Goal: Task Accomplishment & Management: Manage account settings

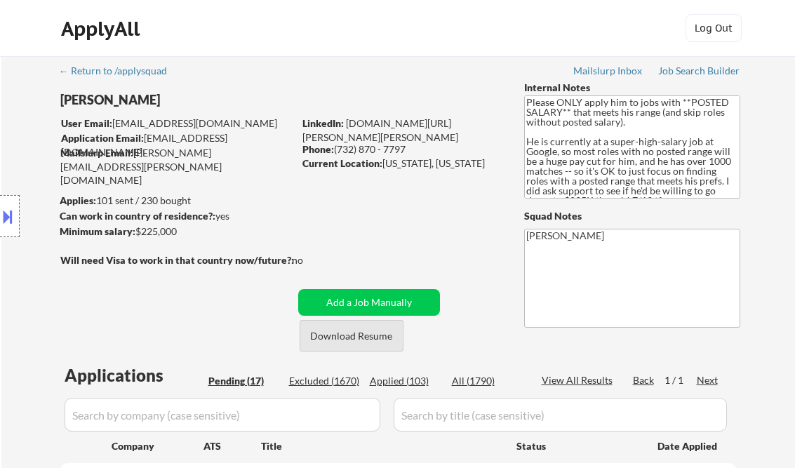
select select ""pending""
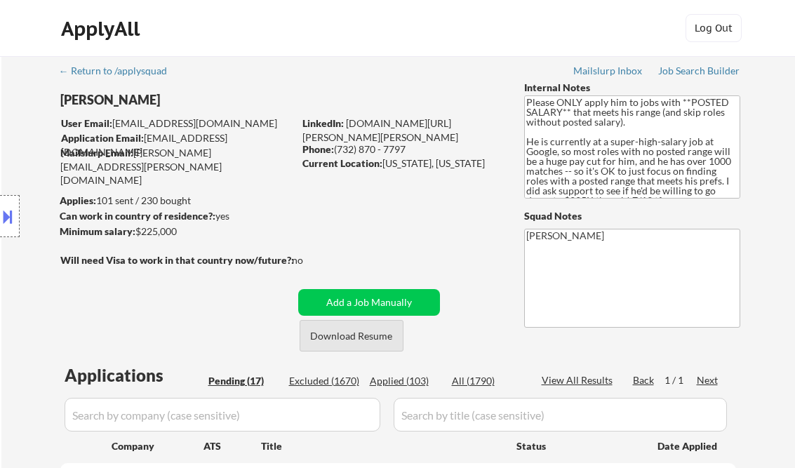
select select ""pending""
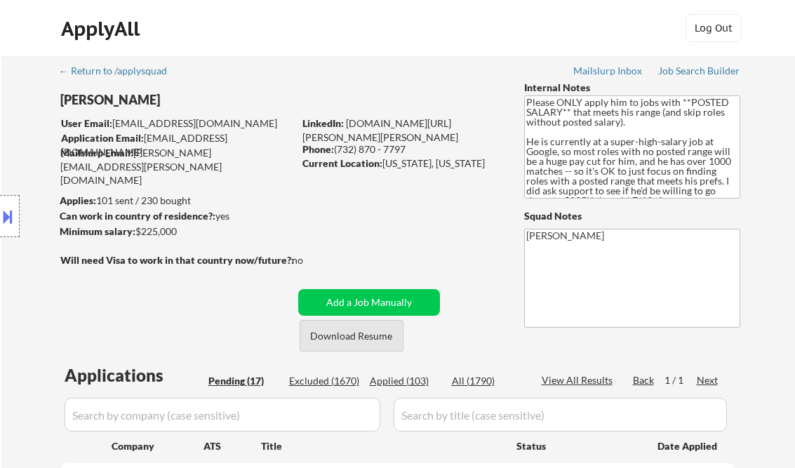
select select ""pending""
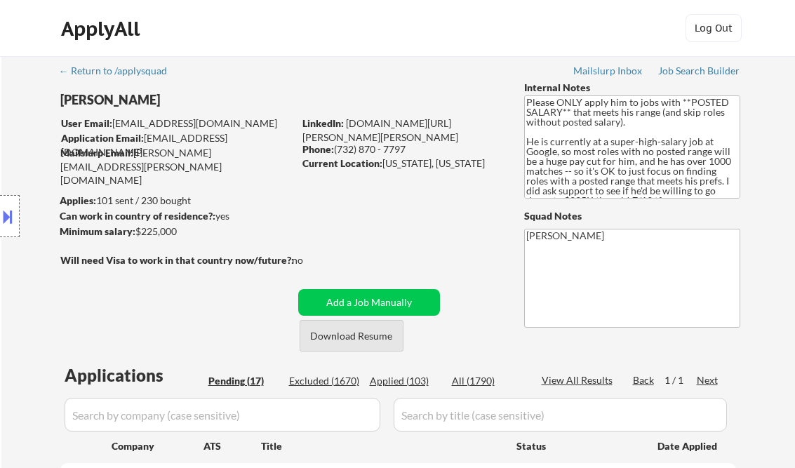
select select ""pending""
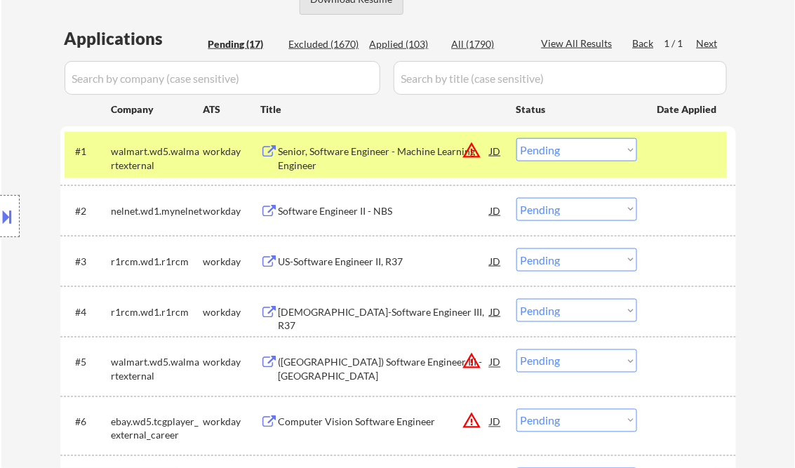
scroll to position [337, 0]
click at [393, 163] on div "Senior, Software Engineer - Machine Learning Engineer" at bounding box center [384, 157] width 212 height 27
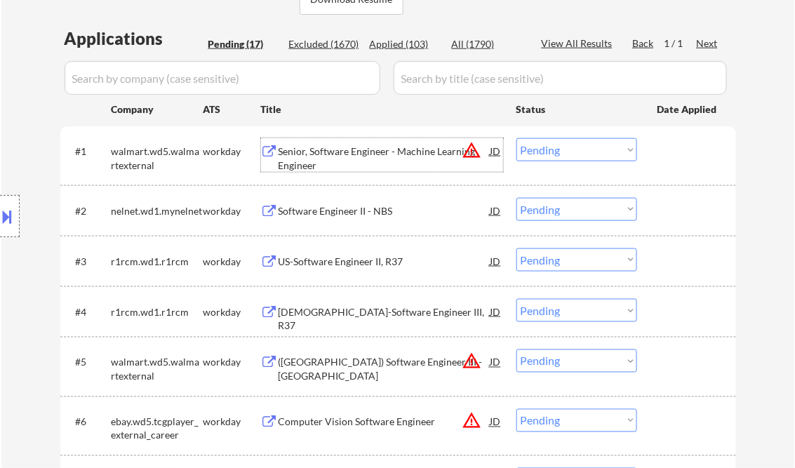
click at [571, 155] on select "Choose an option... Pending Applied Excluded (Questions) Excluded (Expired) Exc…" at bounding box center [576, 149] width 121 height 23
click at [516, 138] on select "Choose an option... Pending Applied Excluded (Questions) Excluded (Expired) Exc…" at bounding box center [576, 149] width 121 height 23
click at [383, 210] on div "Software Engineer II - NBS" at bounding box center [384, 211] width 212 height 14
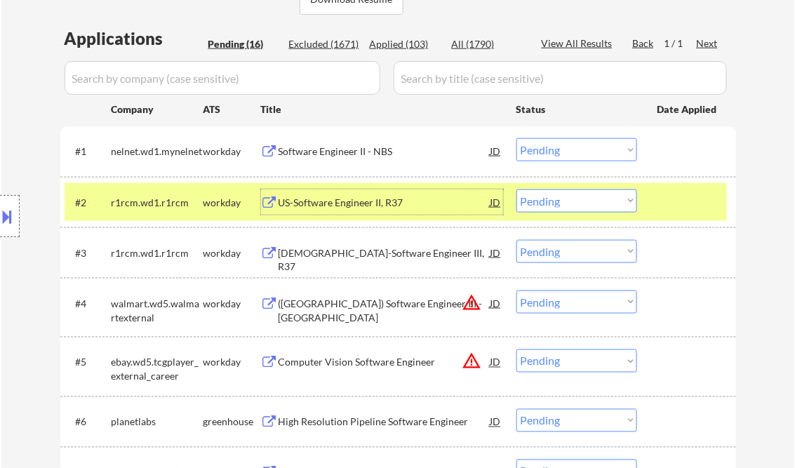
drag, startPoint x: 567, startPoint y: 144, endPoint x: 582, endPoint y: 163, distance: 23.4
click at [567, 144] on select "Choose an option... Pending Applied Excluded (Questions) Excluded (Expired) Exc…" at bounding box center [576, 149] width 121 height 23
click at [516, 138] on select "Choose an option... Pending Applied Excluded (Questions) Excluded (Expired) Exc…" at bounding box center [576, 149] width 121 height 23
click at [350, 203] on div "US-Software Engineer II, R37" at bounding box center [384, 203] width 212 height 14
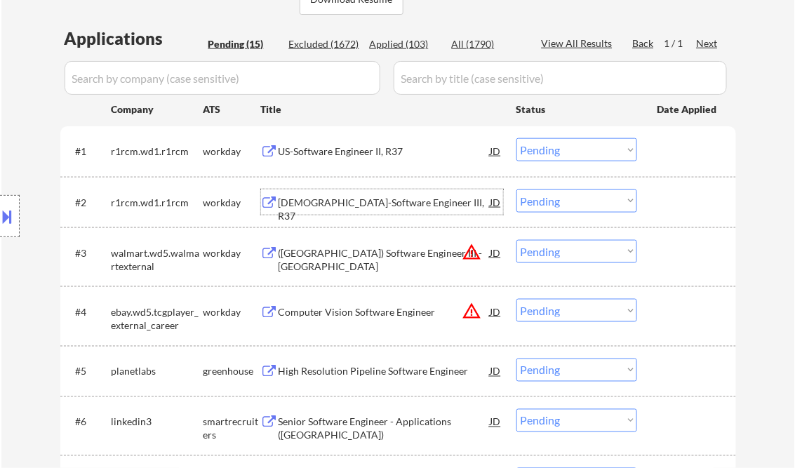
click at [567, 149] on select "Choose an option... Pending Applied Excluded (Questions) Excluded (Expired) Exc…" at bounding box center [576, 149] width 121 height 23
click at [516, 138] on select "Choose an option... Pending Applied Excluded (Questions) Excluded (Expired) Exc…" at bounding box center [576, 149] width 121 height 23
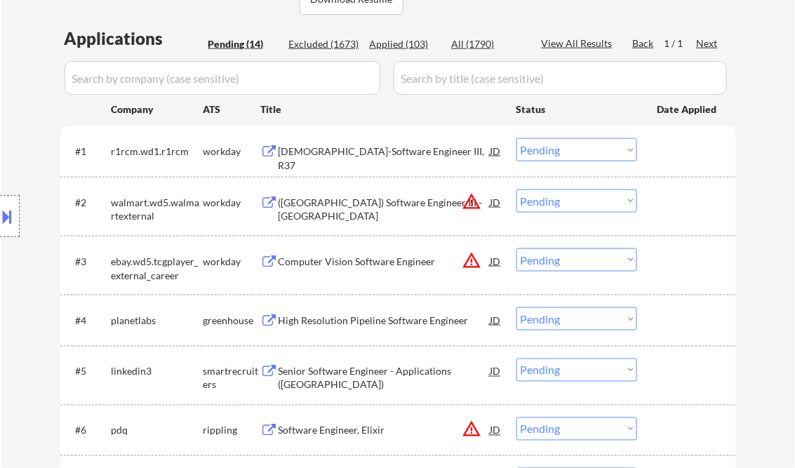
click at [318, 147] on div "US-Software Engineer III, R37" at bounding box center [384, 157] width 212 height 27
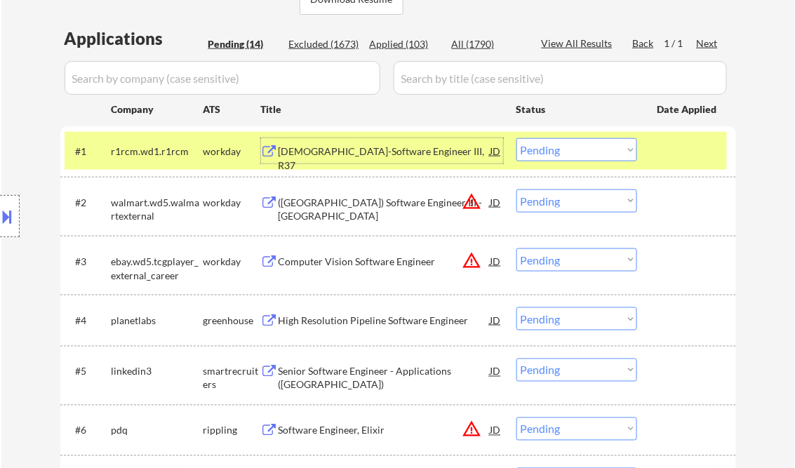
drag, startPoint x: 574, startPoint y: 150, endPoint x: 574, endPoint y: 158, distance: 8.4
click at [574, 150] on select "Choose an option... Pending Applied Excluded (Questions) Excluded (Expired) Exc…" at bounding box center [576, 149] width 121 height 23
click at [516, 138] on select "Choose an option... Pending Applied Excluded (Questions) Excluded (Expired) Exc…" at bounding box center [576, 149] width 121 height 23
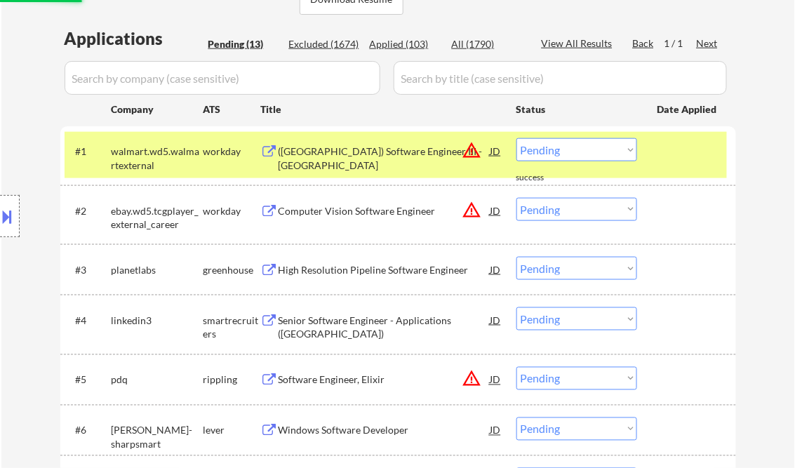
click at [337, 153] on div "(USA) Software Engineer III - JAVA" at bounding box center [384, 157] width 212 height 27
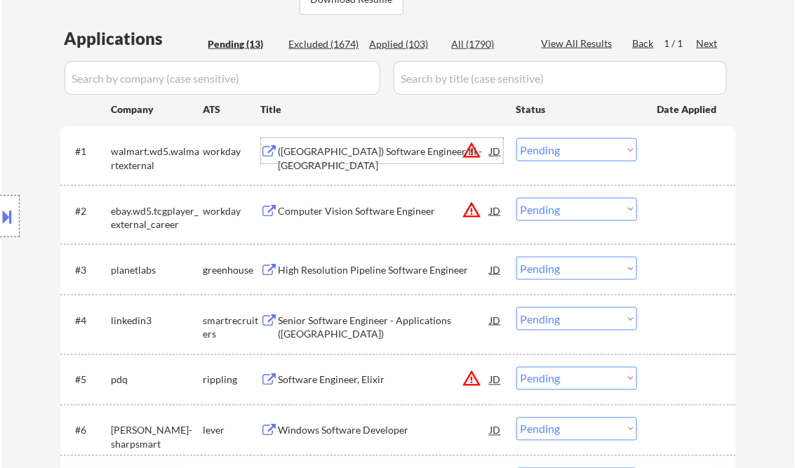
click at [566, 154] on select "Choose an option... Pending Applied Excluded (Questions) Excluded (Expired) Exc…" at bounding box center [576, 149] width 121 height 23
click at [516, 138] on select "Choose an option... Pending Applied Excluded (Questions) Excluded (Expired) Exc…" at bounding box center [576, 149] width 121 height 23
click at [366, 215] on div "Computer Vision Software Engineer" at bounding box center [384, 211] width 212 height 14
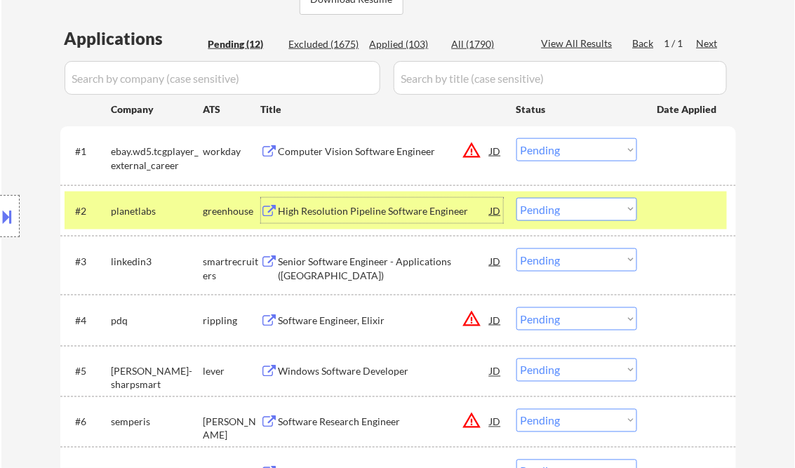
click at [599, 147] on select "Choose an option... Pending Applied Excluded (Questions) Excluded (Expired) Exc…" at bounding box center [576, 149] width 121 height 23
click at [516, 138] on select "Choose an option... Pending Applied Excluded (Questions) Excluded (Expired) Exc…" at bounding box center [576, 149] width 121 height 23
click at [361, 209] on div "High Resolution Pipeline Software Engineer" at bounding box center [384, 211] width 212 height 14
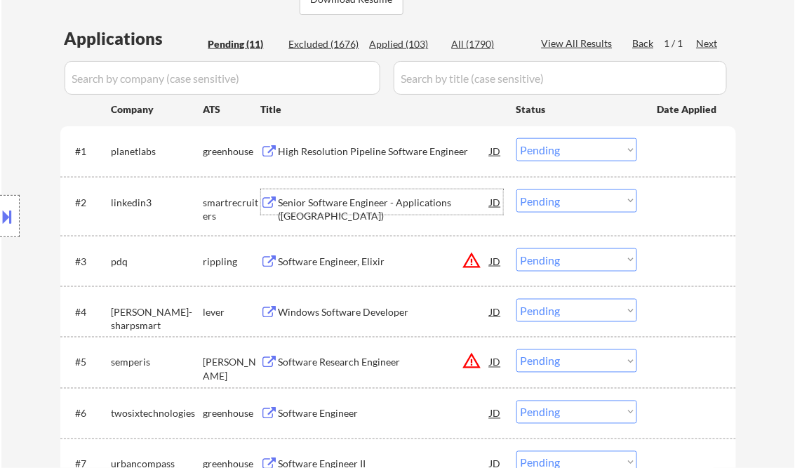
click at [550, 149] on select "Choose an option... Pending Applied Excluded (Questions) Excluded (Expired) Exc…" at bounding box center [576, 149] width 121 height 23
click at [516, 138] on select "Choose an option... Pending Applied Excluded (Questions) Excluded (Expired) Exc…" at bounding box center [576, 149] width 121 height 23
click at [388, 207] on div "Senior Software Engineer - Applications (NYC)" at bounding box center [384, 209] width 212 height 27
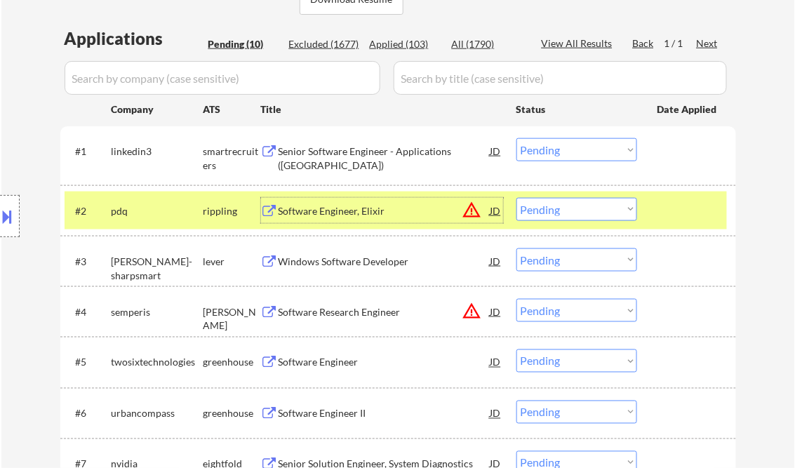
click at [567, 155] on select "Choose an option... Pending Applied Excluded (Questions) Excluded (Expired) Exc…" at bounding box center [576, 149] width 121 height 23
click at [516, 138] on select "Choose an option... Pending Applied Excluded (Questions) Excluded (Expired) Exc…" at bounding box center [576, 149] width 121 height 23
click at [346, 211] on div "Software Engineer, Elixir" at bounding box center [384, 211] width 212 height 14
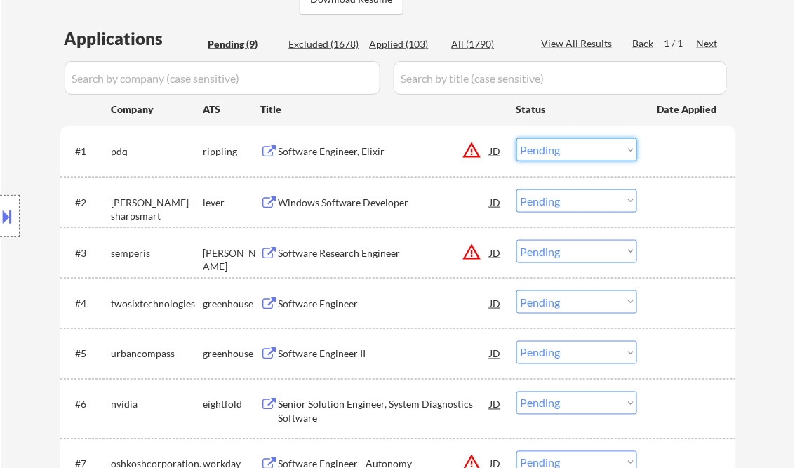
drag, startPoint x: 543, startPoint y: 150, endPoint x: 550, endPoint y: 163, distance: 14.8
click at [543, 150] on select "Choose an option... Pending Applied Excluded (Questions) Excluded (Expired) Exc…" at bounding box center [576, 149] width 121 height 23
click at [516, 138] on select "Choose an option... Pending Applied Excluded (Questions) Excluded (Expired) Exc…" at bounding box center [576, 149] width 121 height 23
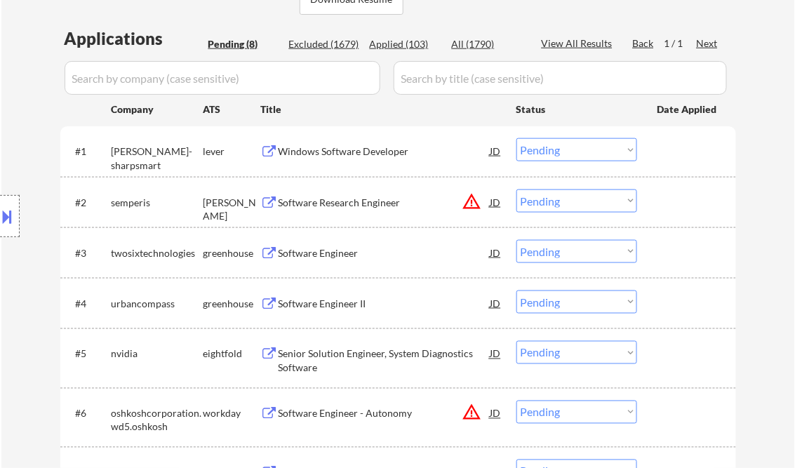
click at [348, 142] on div "Windows Software Developer" at bounding box center [384, 150] width 212 height 25
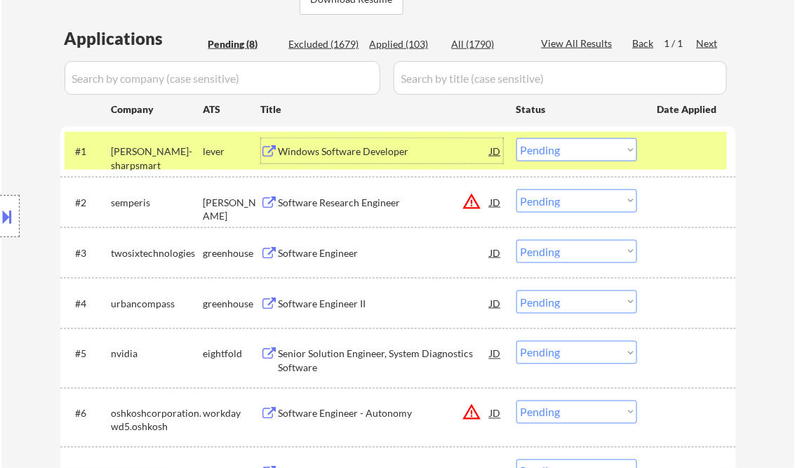
click at [539, 154] on select "Choose an option... Pending Applied Excluded (Questions) Excluded (Expired) Exc…" at bounding box center [576, 149] width 121 height 23
click at [516, 138] on select "Choose an option... Pending Applied Excluded (Questions) Excluded (Expired) Exc…" at bounding box center [576, 149] width 121 height 23
click at [361, 205] on div "Software Research Engineer" at bounding box center [384, 203] width 212 height 14
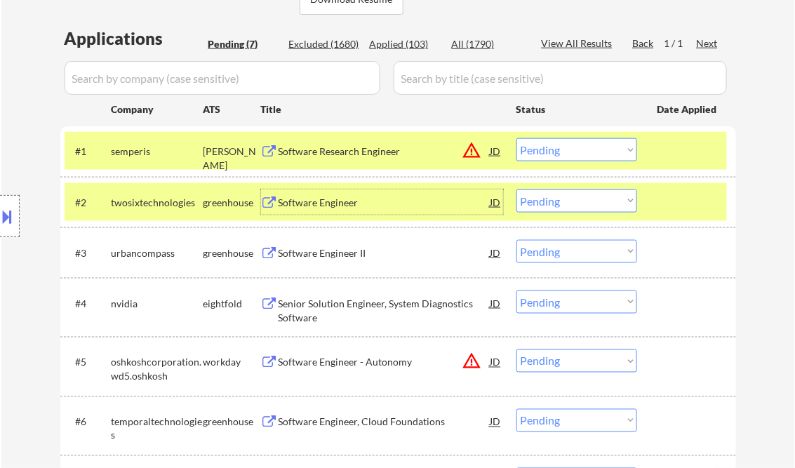
click at [548, 155] on select "Choose an option... Pending Applied Excluded (Questions) Excluded (Expired) Exc…" at bounding box center [576, 149] width 121 height 23
click at [516, 138] on select "Choose an option... Pending Applied Excluded (Questions) Excluded (Expired) Exc…" at bounding box center [576, 149] width 121 height 23
click at [406, 210] on div "Software Engineer" at bounding box center [384, 201] width 212 height 25
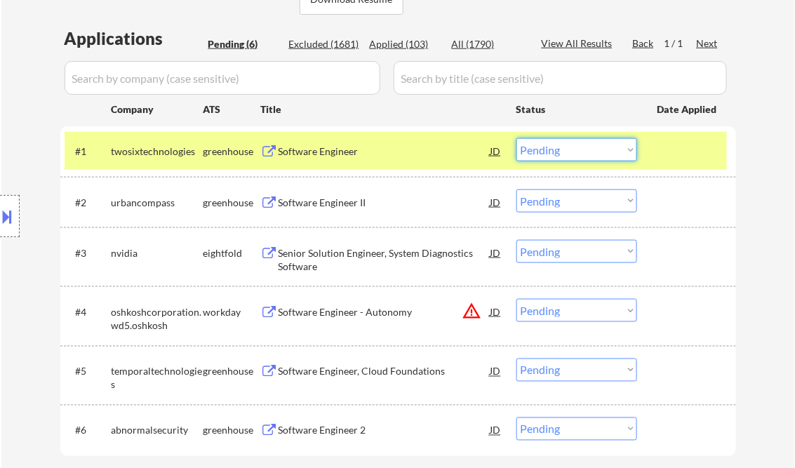
click at [555, 152] on select "Choose an option... Pending Applied Excluded (Questions) Excluded (Expired) Exc…" at bounding box center [576, 149] width 121 height 23
click at [516, 138] on select "Choose an option... Pending Applied Excluded (Questions) Excluded (Expired) Exc…" at bounding box center [576, 149] width 121 height 23
click at [401, 198] on div "Software Engineer II" at bounding box center [384, 203] width 212 height 14
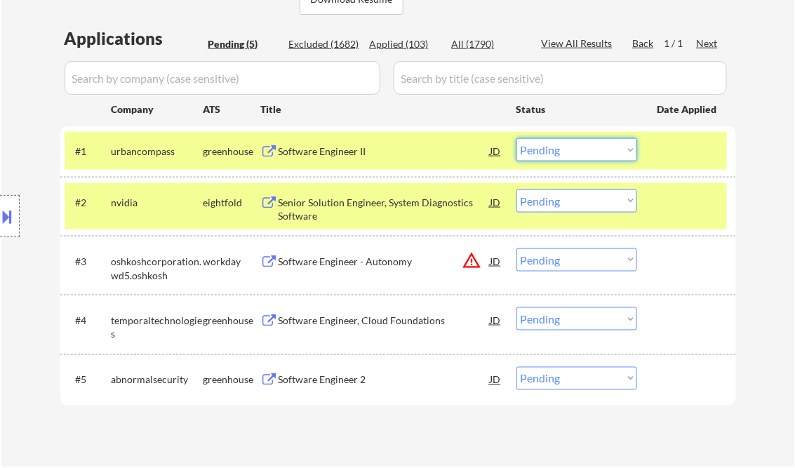
drag, startPoint x: 551, startPoint y: 148, endPoint x: 639, endPoint y: 248, distance: 133.2
click at [551, 148] on select "Choose an option... Pending Applied Excluded (Questions) Excluded (Expired) Exc…" at bounding box center [576, 149] width 121 height 23
click at [516, 138] on select "Choose an option... Pending Applied Excluded (Questions) Excluded (Expired) Exc…" at bounding box center [576, 149] width 121 height 23
click at [332, 204] on div "Senior Solution Engineer, System Diagnostics Software" at bounding box center [384, 209] width 212 height 27
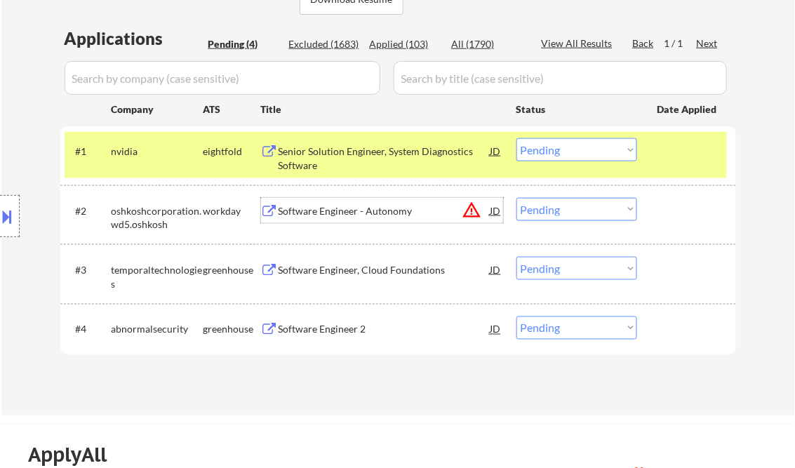
click at [391, 156] on div "Senior Solution Engineer, System Diagnostics Software" at bounding box center [384, 157] width 212 height 27
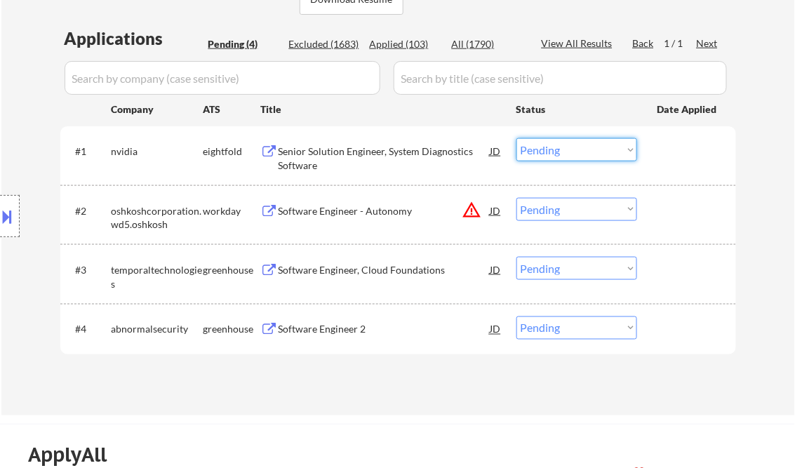
click at [557, 151] on select "Choose an option... Pending Applied Excluded (Questions) Excluded (Expired) Exc…" at bounding box center [576, 149] width 121 height 23
click at [516, 138] on select "Choose an option... Pending Applied Excluded (Questions) Excluded (Expired) Exc…" at bounding box center [576, 149] width 121 height 23
click at [366, 219] on div "Software Engineer - Autonomy" at bounding box center [384, 210] width 212 height 25
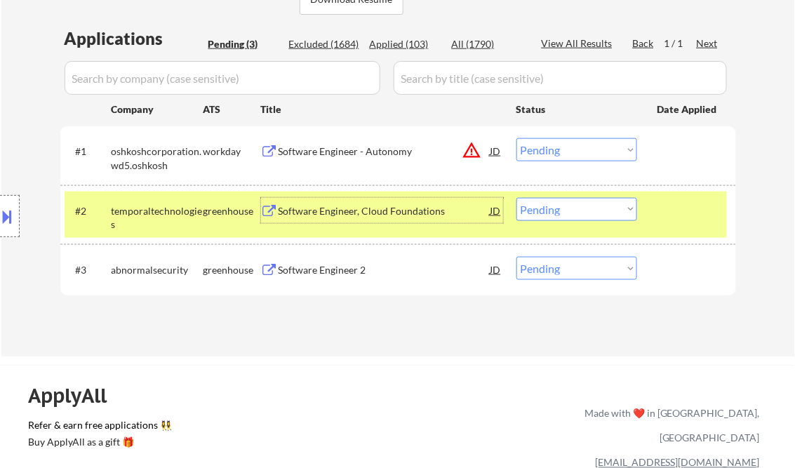
drag, startPoint x: 551, startPoint y: 151, endPoint x: 553, endPoint y: 158, distance: 8.0
click at [551, 151] on select "Choose an option... Pending Applied Excluded (Questions) Excluded (Expired) Exc…" at bounding box center [576, 149] width 121 height 23
click at [516, 138] on select "Choose an option... Pending Applied Excluded (Questions) Excluded (Expired) Exc…" at bounding box center [576, 149] width 121 height 23
click at [366, 204] on div "Software Engineer, Cloud Foundations" at bounding box center [384, 211] width 212 height 14
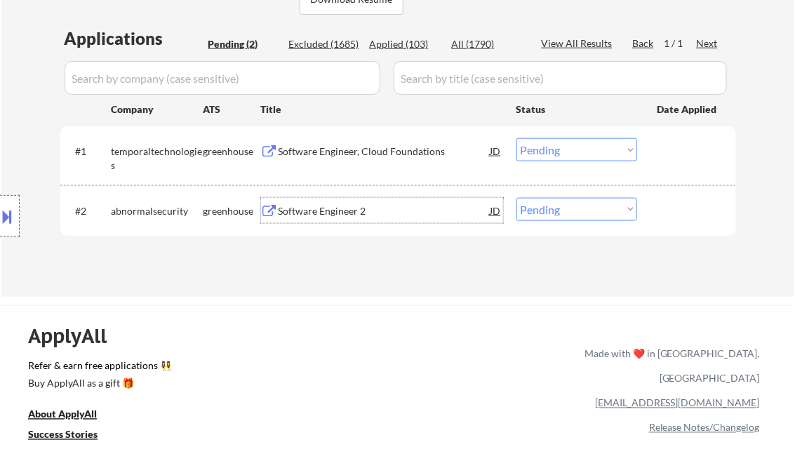
click at [566, 153] on select "Choose an option... Pending Applied Excluded (Questions) Excluded (Expired) Exc…" at bounding box center [576, 149] width 121 height 23
click at [516, 138] on select "Choose an option... Pending Applied Excluded (Questions) Excluded (Expired) Exc…" at bounding box center [576, 149] width 121 height 23
click at [365, 215] on div "Software Engineer 2" at bounding box center [384, 211] width 212 height 14
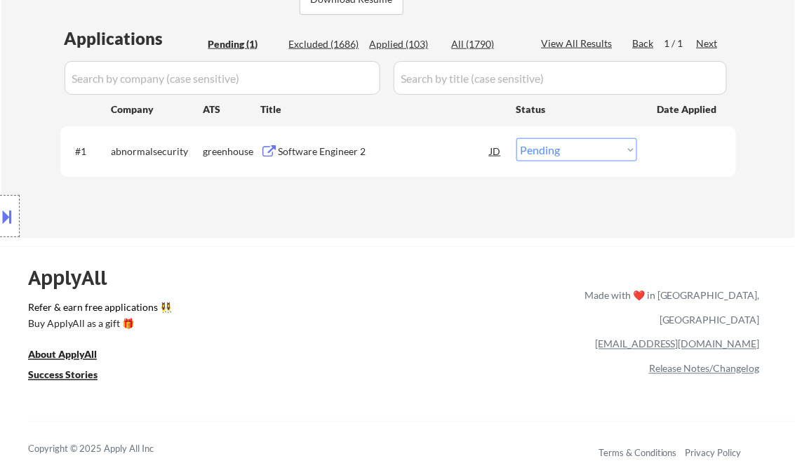
click at [606, 143] on select "Choose an option... Pending Applied Excluded (Questions) Excluded (Expired) Exc…" at bounding box center [576, 149] width 121 height 23
select select ""excluded__salary_""
click at [516, 138] on select "Choose an option... Pending Applied Excluded (Questions) Excluded (Expired) Exc…" at bounding box center [576, 149] width 121 height 23
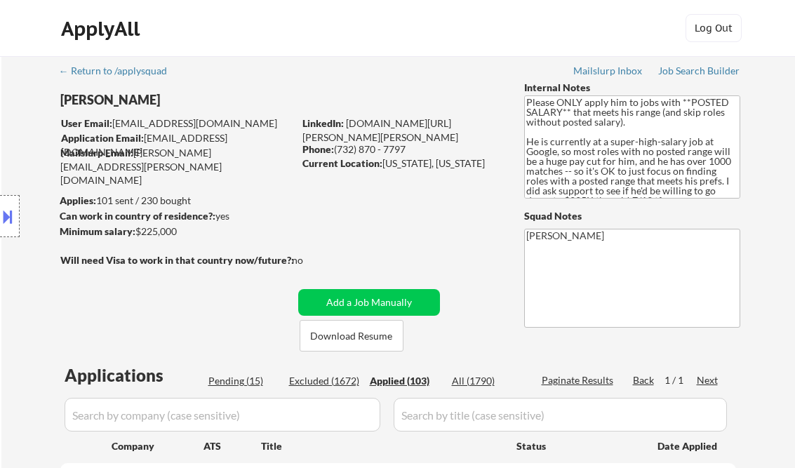
select select ""applied""
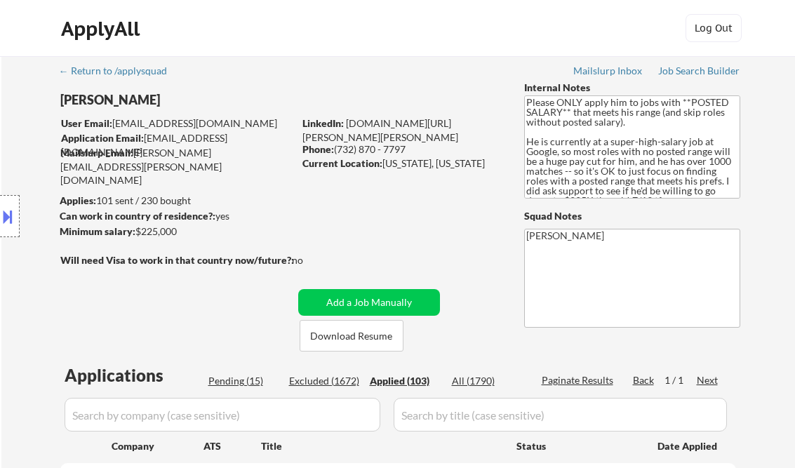
select select ""applied""
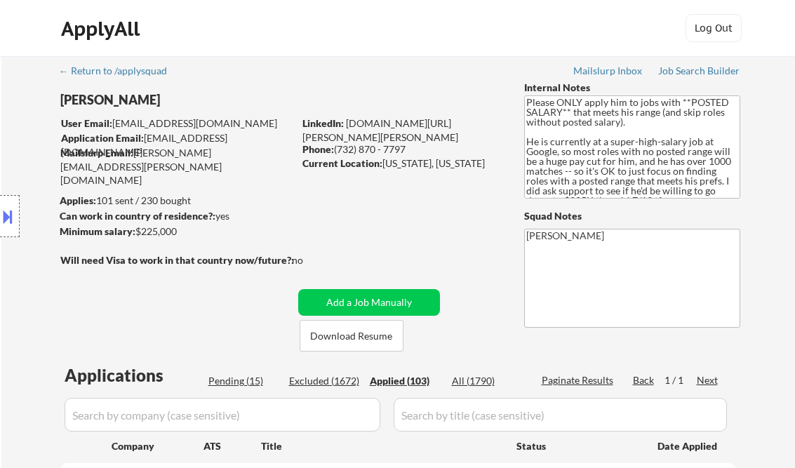
select select ""applied""
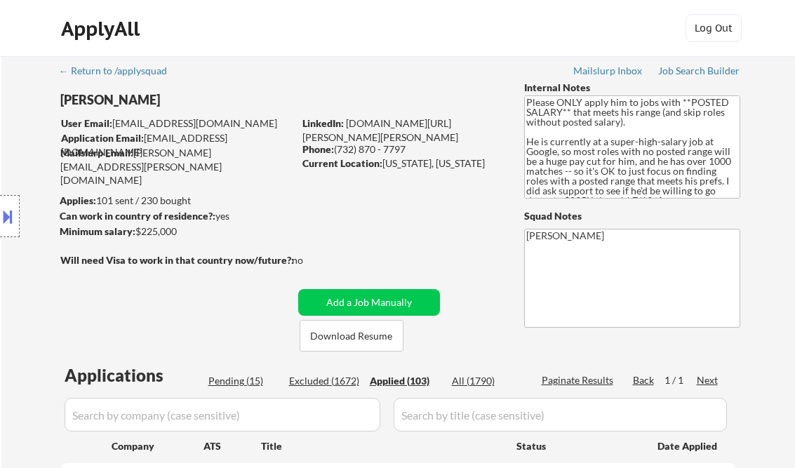
select select ""applied""
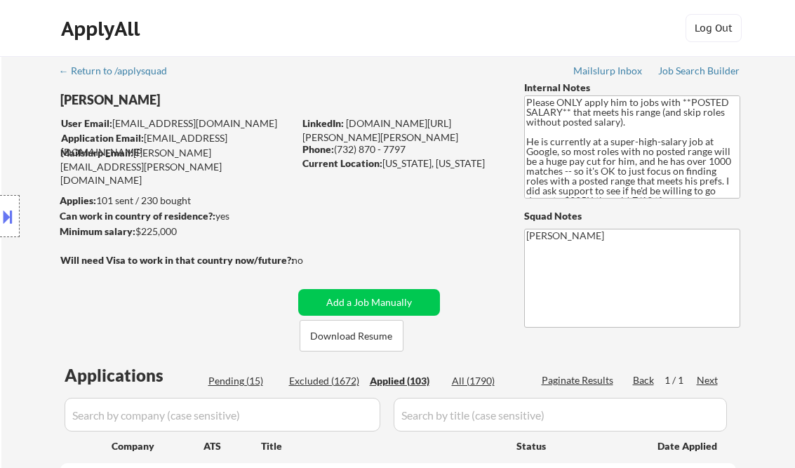
select select ""applied""
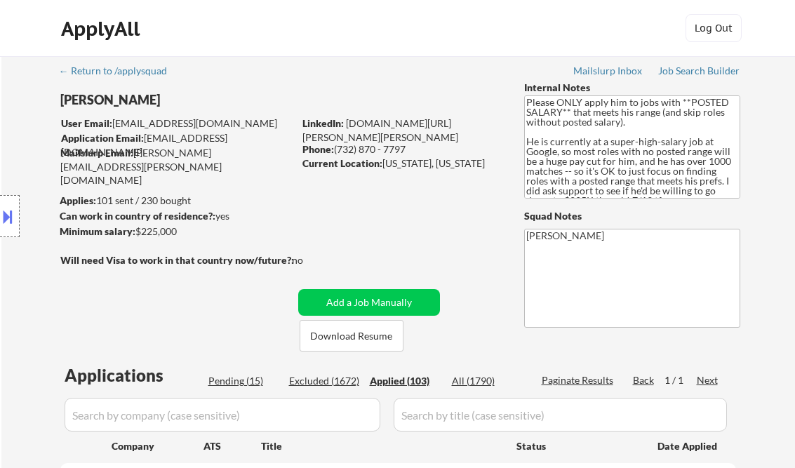
select select ""applied""
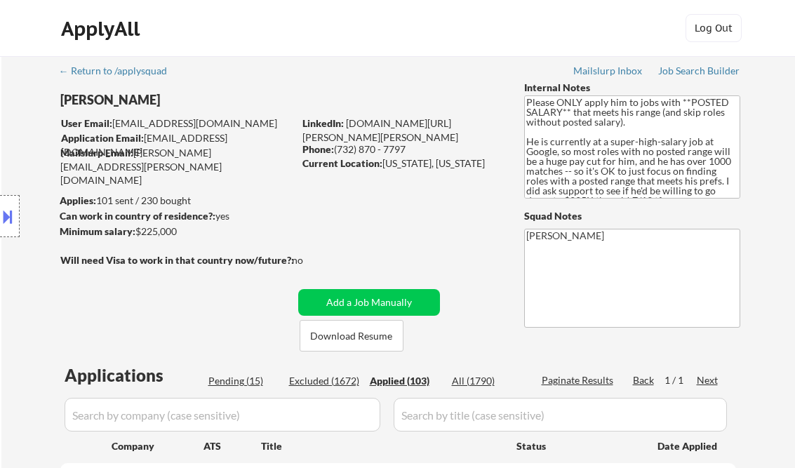
select select ""applied""
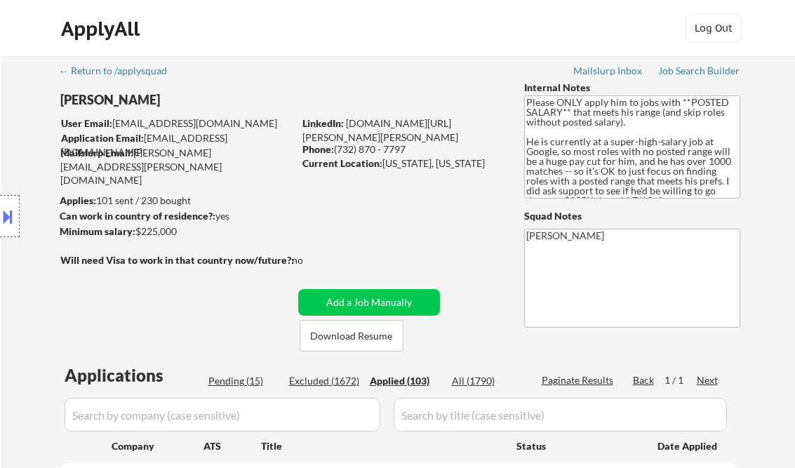
select select ""applied""
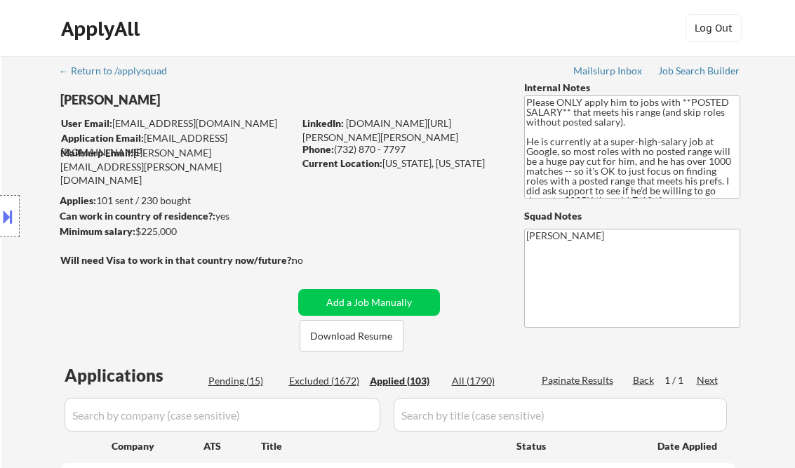
select select ""applied""
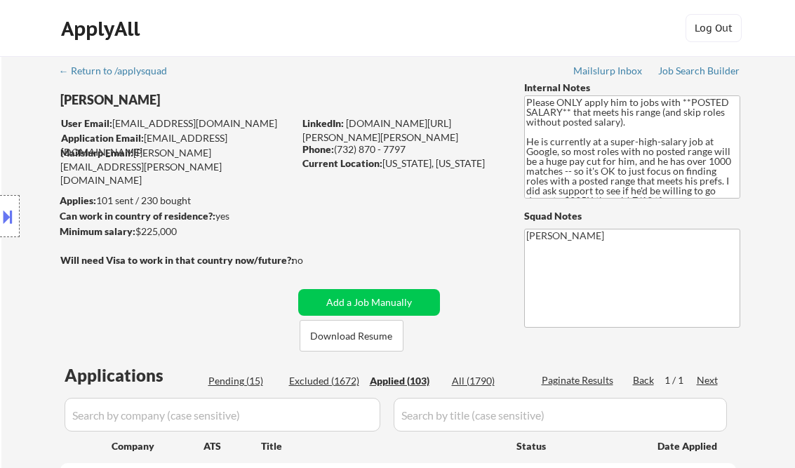
select select ""applied""
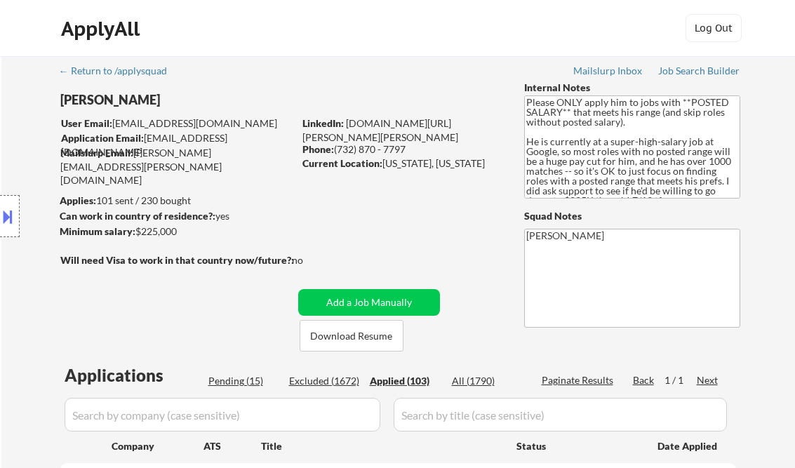
select select ""applied""
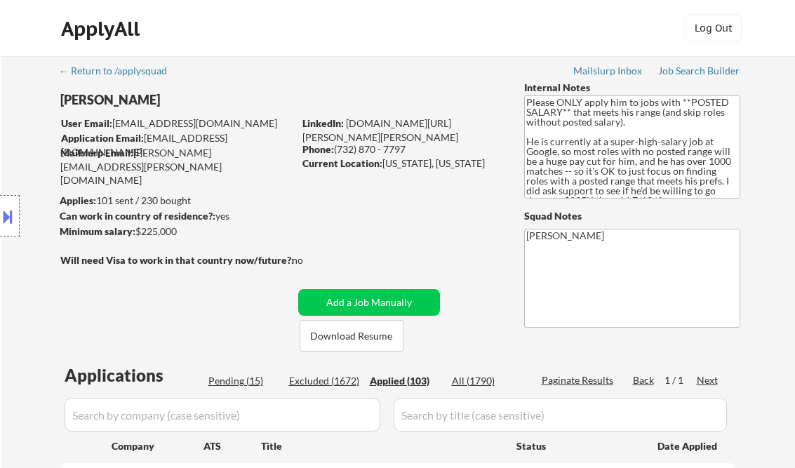
select select ""applied""
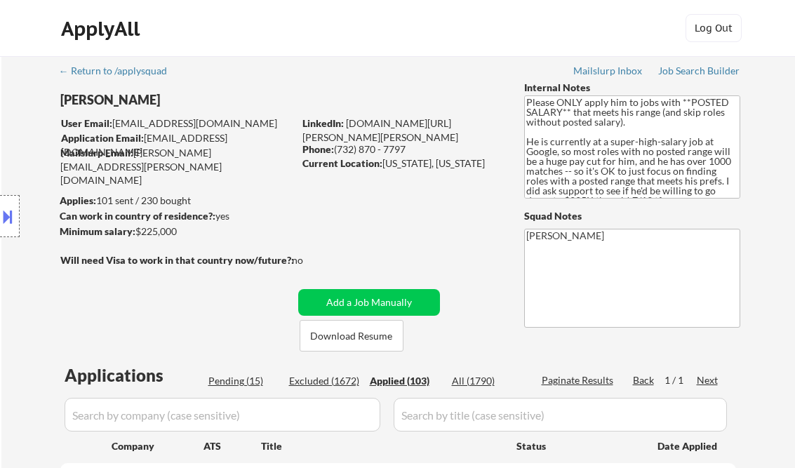
select select ""applied""
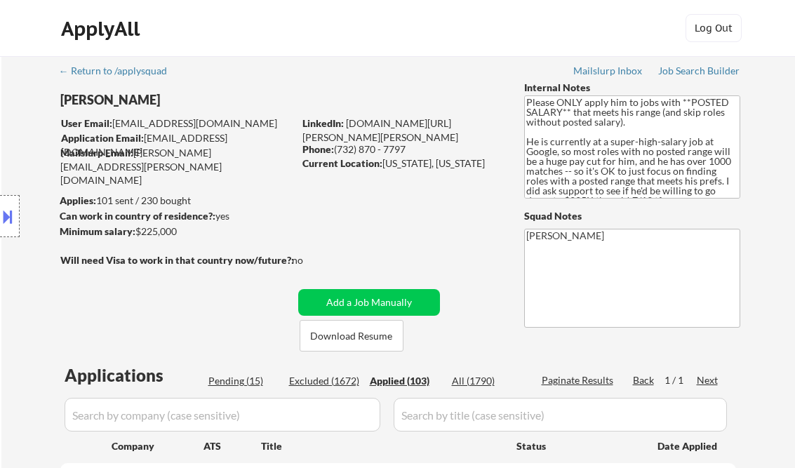
select select ""applied""
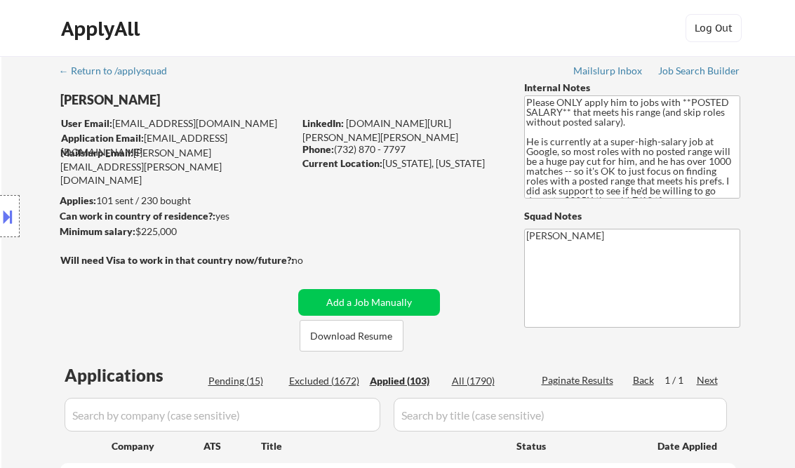
select select ""applied""
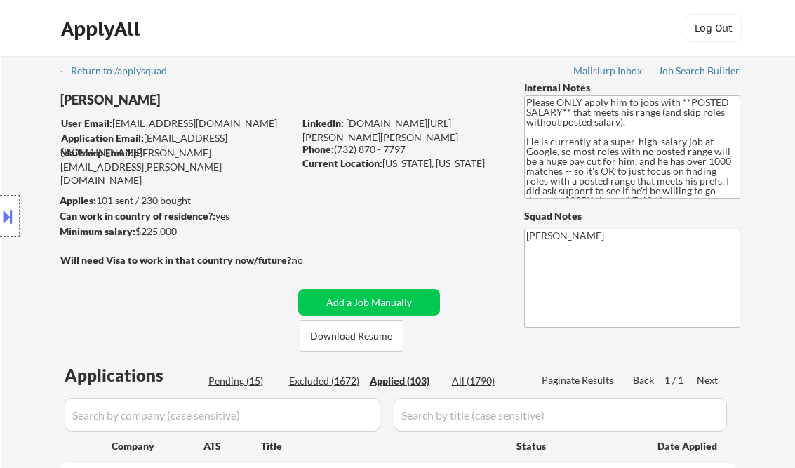
select select ""applied""
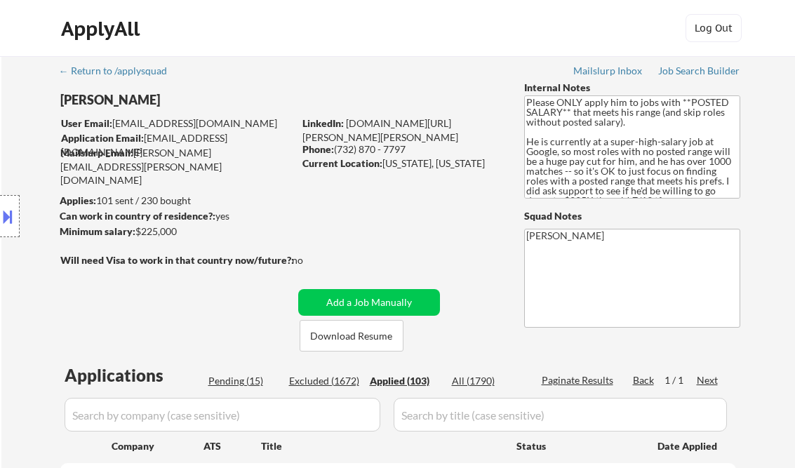
select select ""applied""
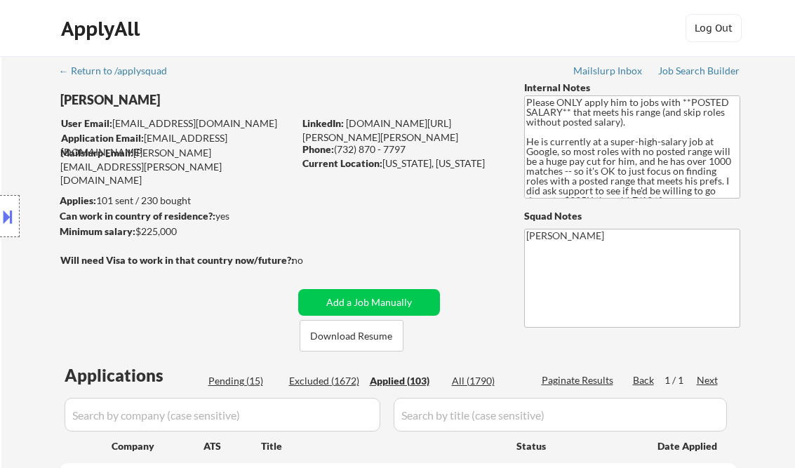
select select ""applied""
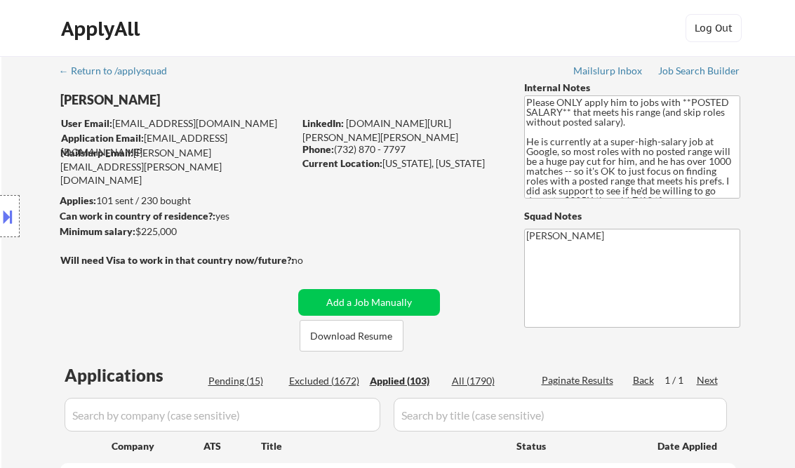
select select ""applied""
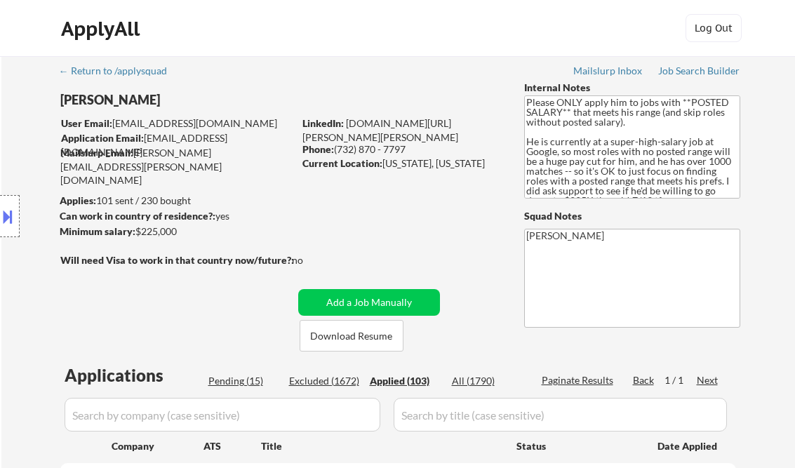
select select ""applied""
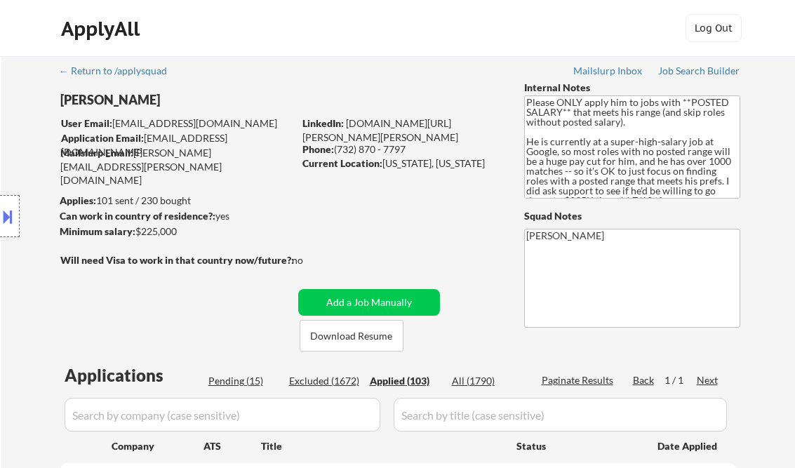
select select ""applied""
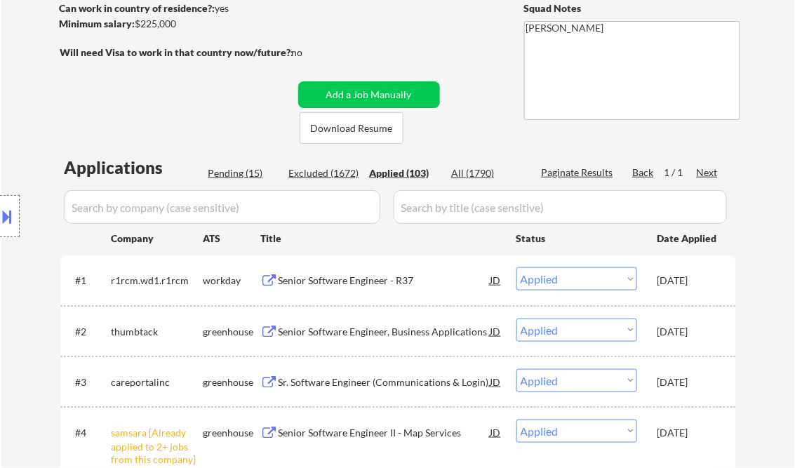
scroll to position [224, 0]
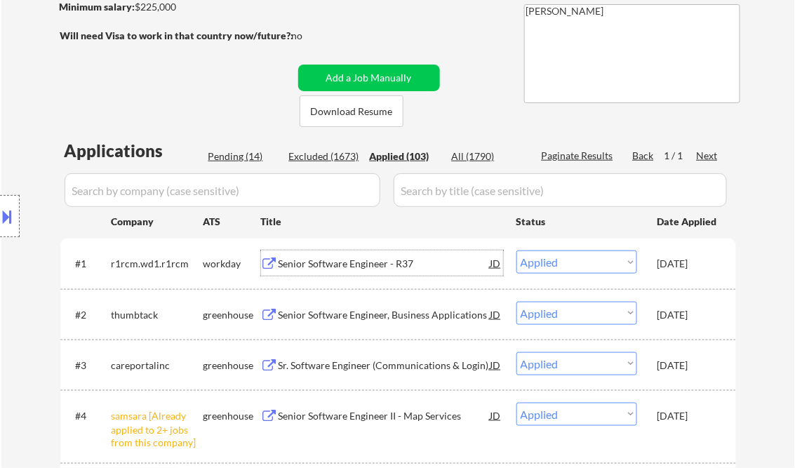
click at [344, 259] on div "Senior Software Engineer - R37" at bounding box center [384, 264] width 212 height 14
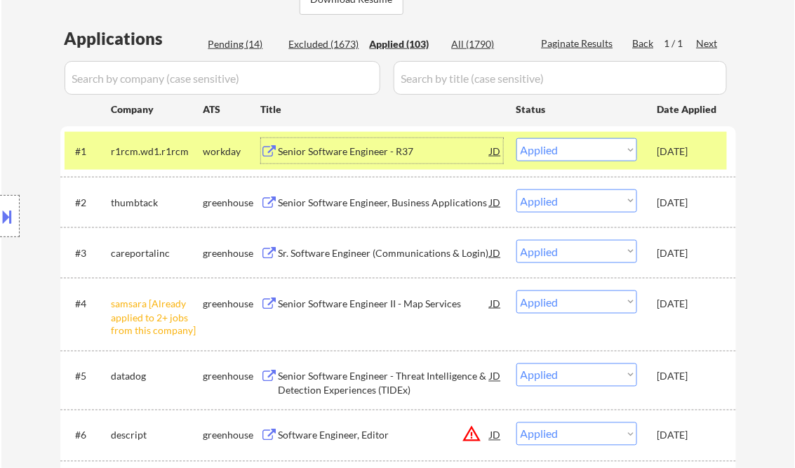
scroll to position [168, 0]
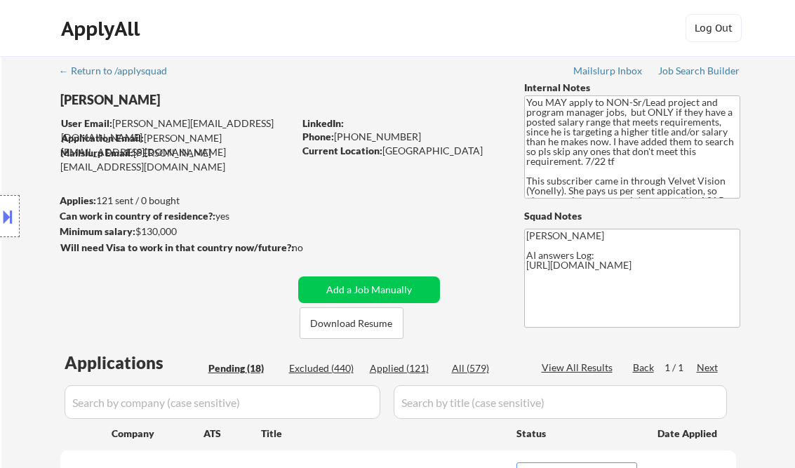
select select ""pending""
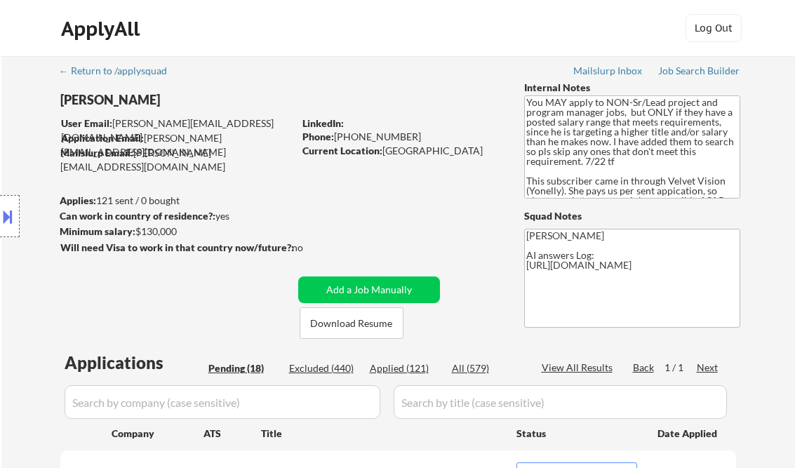
select select ""pending""
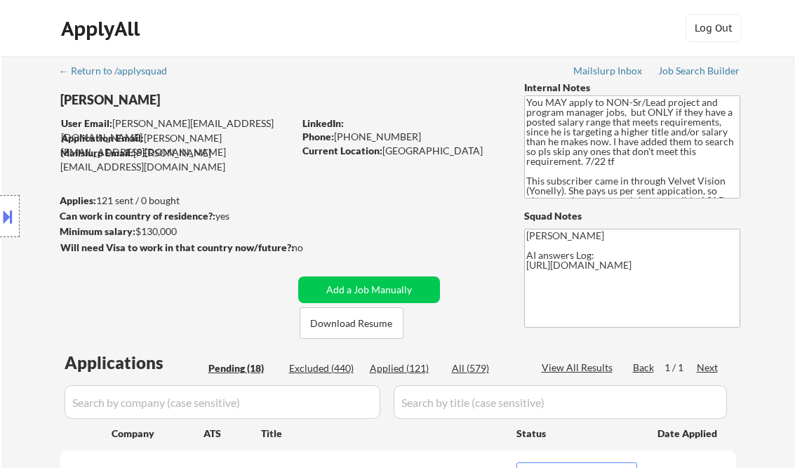
select select ""pending""
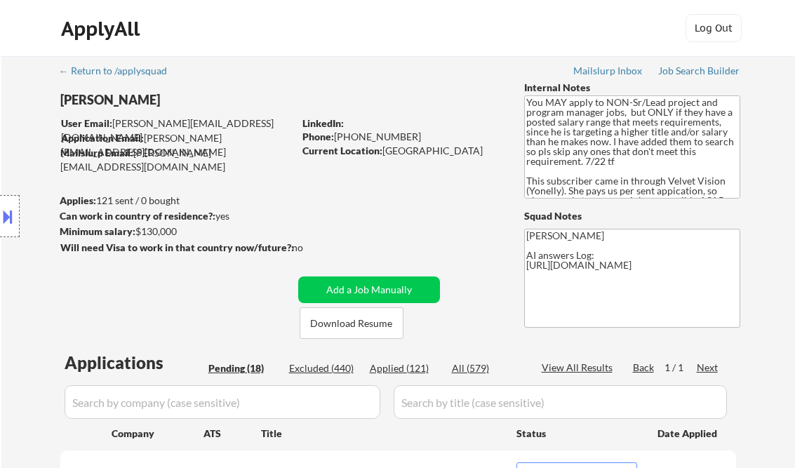
select select ""pending""
click at [682, 71] on div "Job Search Builder" at bounding box center [699, 71] width 82 height 10
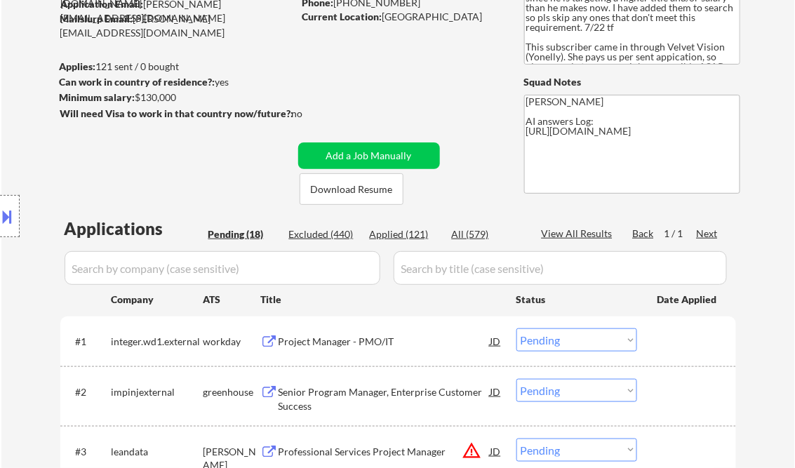
scroll to position [280, 0]
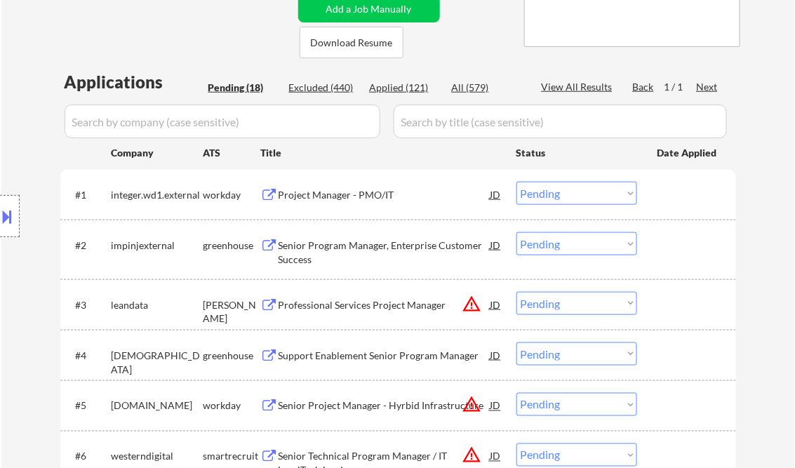
click at [327, 200] on div "Project Manager - PMO/IT" at bounding box center [384, 195] width 212 height 14
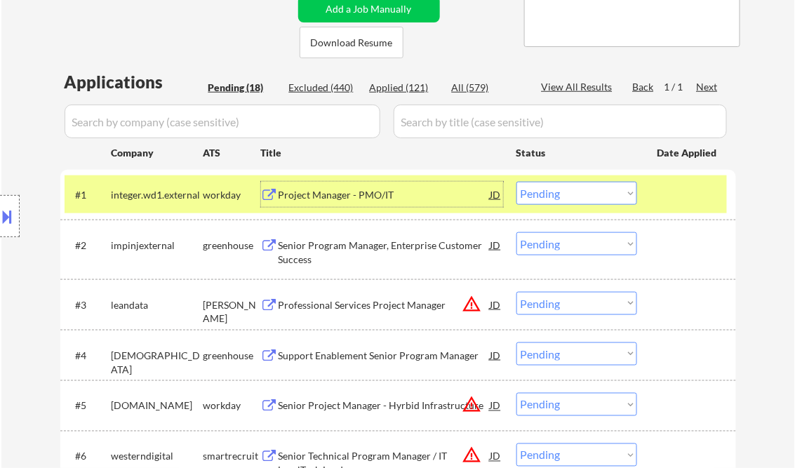
drag, startPoint x: 548, startPoint y: 194, endPoint x: 560, endPoint y: 205, distance: 16.9
click at [548, 194] on select "Choose an option... Pending Applied Excluded (Questions) Excluded (Expired) Exc…" at bounding box center [576, 193] width 121 height 23
click at [516, 182] on select "Choose an option... Pending Applied Excluded (Questions) Excluded (Expired) Exc…" at bounding box center [576, 193] width 121 height 23
click at [337, 246] on div "Senior Program Manager, Enterprise Customer Success" at bounding box center [384, 251] width 212 height 27
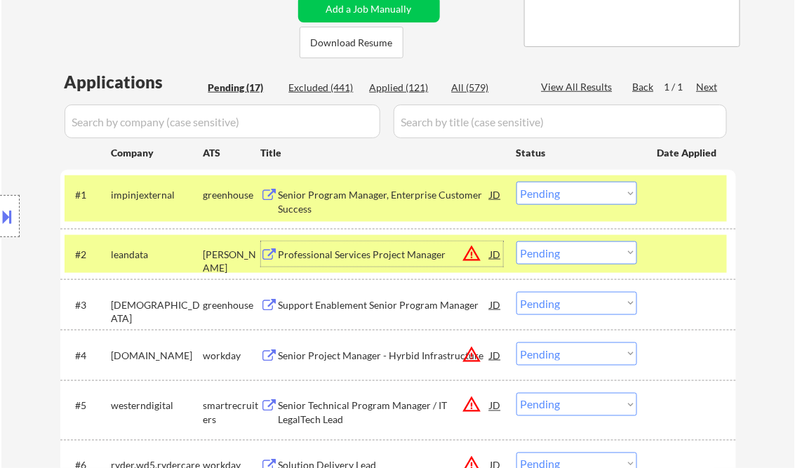
drag, startPoint x: 566, startPoint y: 196, endPoint x: 564, endPoint y: 205, distance: 9.9
click at [566, 196] on select "Choose an option... Pending Applied Excluded (Questions) Excluded (Expired) Exc…" at bounding box center [576, 193] width 121 height 23
click at [516, 182] on select "Choose an option... Pending Applied Excluded (Questions) Excluded (Expired) Exc…" at bounding box center [576, 193] width 121 height 23
click at [386, 252] on div "Professional Services Project Manager" at bounding box center [384, 255] width 212 height 14
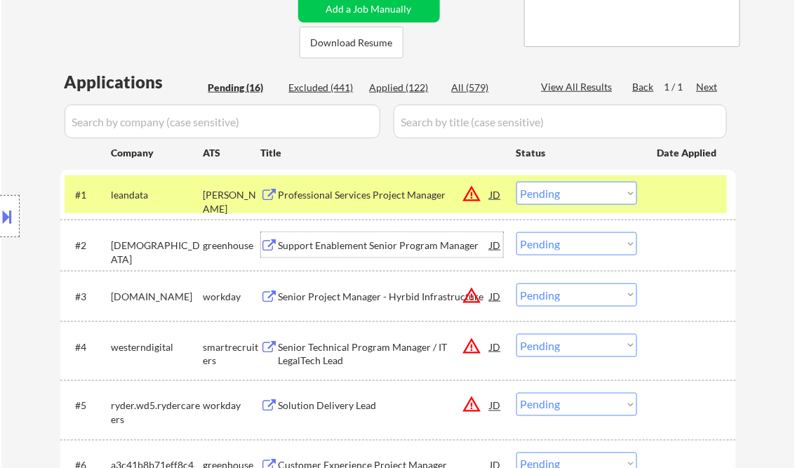
click at [564, 191] on select "Choose an option... Pending Applied Excluded (Questions) Excluded (Expired) Exc…" at bounding box center [576, 193] width 121 height 23
click at [516, 182] on select "Choose an option... Pending Applied Excluded (Questions) Excluded (Expired) Exc…" at bounding box center [576, 193] width 121 height 23
click at [366, 245] on div "Support Enablement Senior Program Manager" at bounding box center [384, 245] width 212 height 14
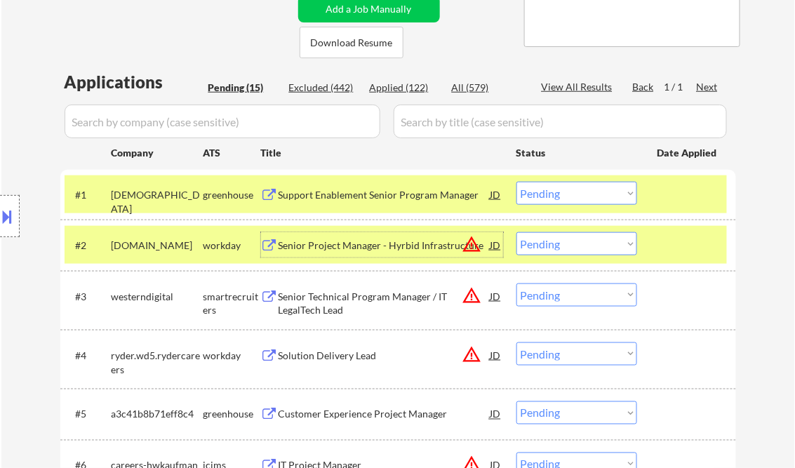
click at [583, 200] on select "Choose an option... Pending Applied Excluded (Questions) Excluded (Expired) Exc…" at bounding box center [576, 193] width 121 height 23
click at [516, 182] on select "Choose an option... Pending Applied Excluded (Questions) Excluded (Expired) Exc…" at bounding box center [576, 193] width 121 height 23
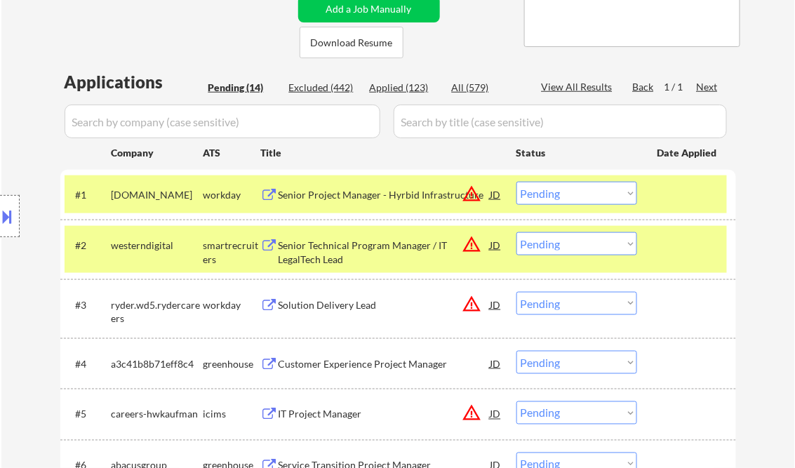
click at [337, 194] on div "Senior Project Manager - Hyrbid Infrastructure" at bounding box center [384, 195] width 212 height 14
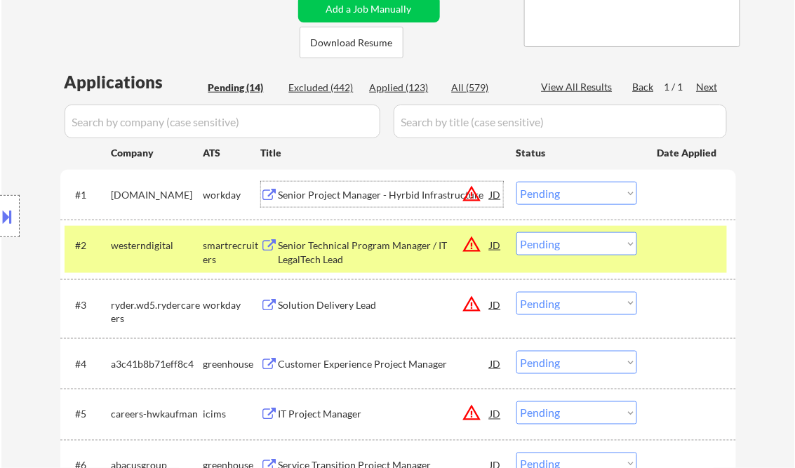
click at [11, 213] on button at bounding box center [7, 216] width 15 height 23
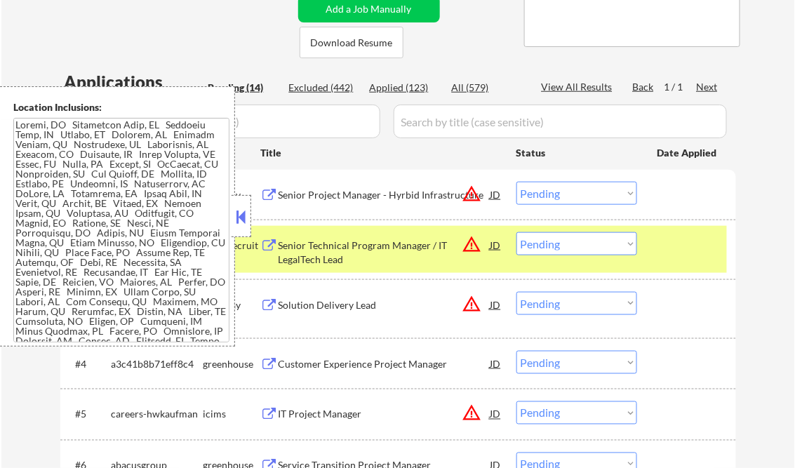
click at [243, 222] on button at bounding box center [241, 216] width 15 height 21
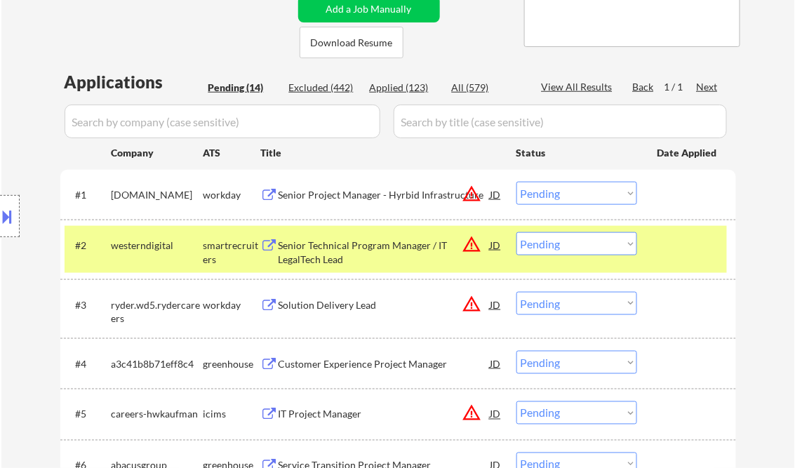
drag, startPoint x: 567, startPoint y: 196, endPoint x: 575, endPoint y: 203, distance: 11.4
click at [567, 196] on select "Choose an option... Pending Applied Excluded (Questions) Excluded (Expired) Exc…" at bounding box center [576, 193] width 121 height 23
click at [516, 182] on select "Choose an option... Pending Applied Excluded (Questions) Excluded (Expired) Exc…" at bounding box center [576, 193] width 121 height 23
click at [384, 261] on div "Senior Technical Program Manager / IT LegalTech Lead" at bounding box center [384, 251] width 212 height 27
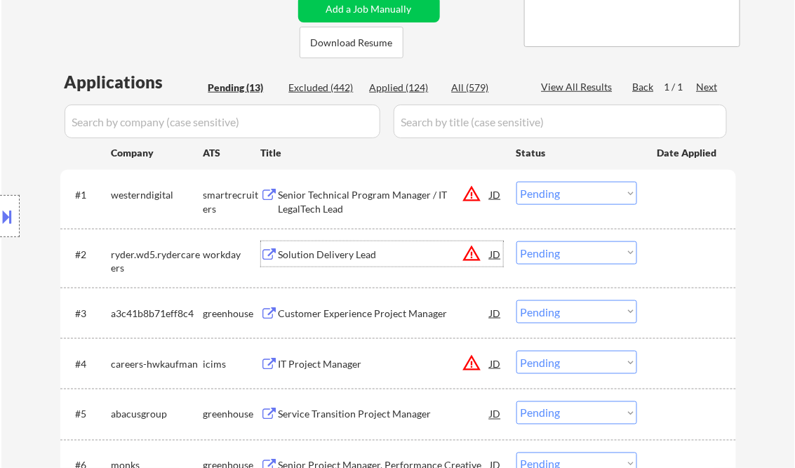
drag, startPoint x: 568, startPoint y: 191, endPoint x: 576, endPoint y: 204, distance: 15.2
click at [568, 191] on select "Choose an option... Pending Applied Excluded (Questions) Excluded (Expired) Exc…" at bounding box center [576, 193] width 121 height 23
click at [516, 182] on select "Choose an option... Pending Applied Excluded (Questions) Excluded (Expired) Exc…" at bounding box center [576, 193] width 121 height 23
click at [332, 257] on div "Solution Delivery Lead" at bounding box center [384, 255] width 212 height 14
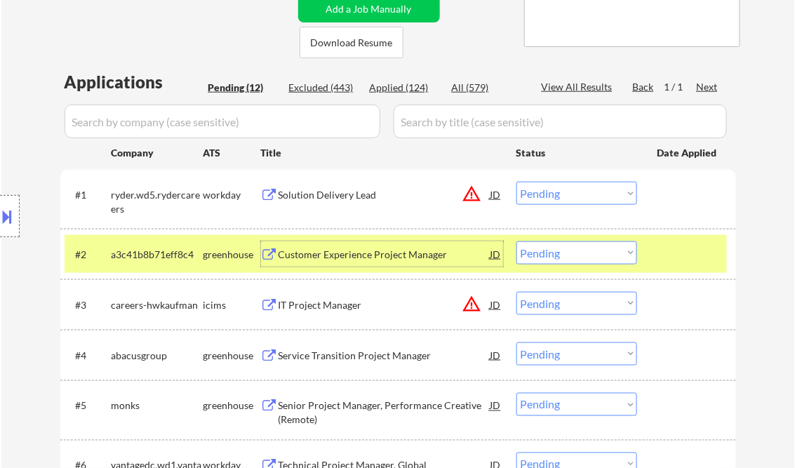
click at [230, 196] on div "Location Inclusions:" at bounding box center [125, 216] width 251 height 260
click at [335, 201] on div "Solution Delivery Lead" at bounding box center [384, 195] width 212 height 14
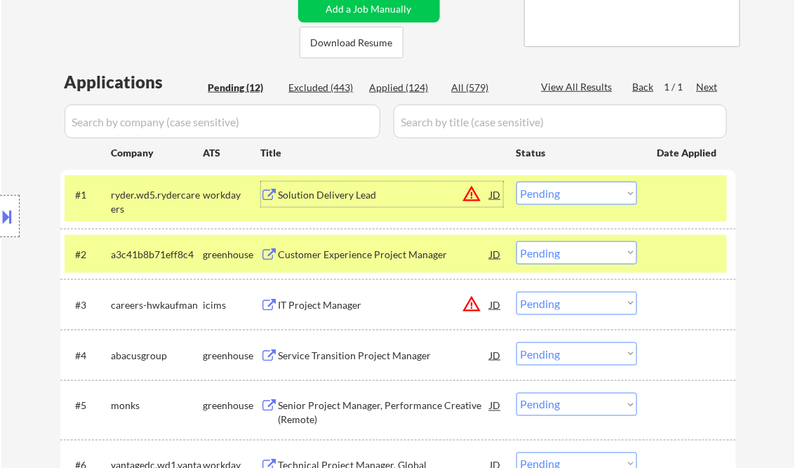
click at [582, 199] on select "Choose an option... Pending Applied Excluded (Questions) Excluded (Expired) Exc…" at bounding box center [576, 193] width 121 height 23
click at [516, 182] on select "Choose an option... Pending Applied Excluded (Questions) Excluded (Expired) Exc…" at bounding box center [576, 193] width 121 height 23
click at [332, 250] on div "Customer Experience Project Manager" at bounding box center [384, 255] width 212 height 14
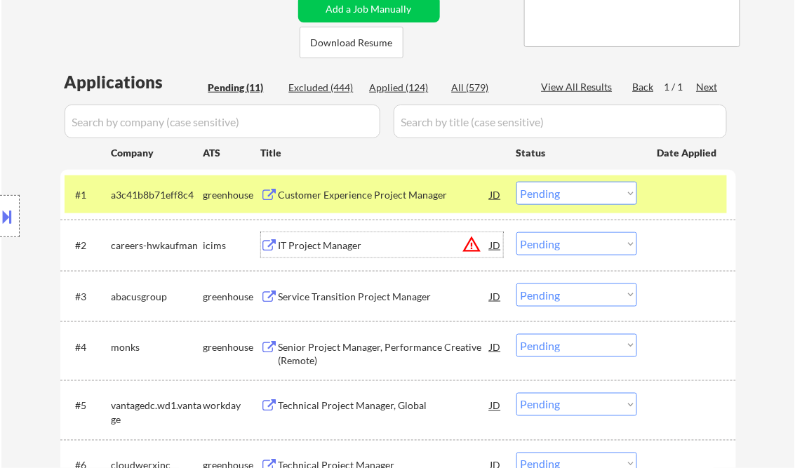
click at [550, 194] on select "Choose an option... Pending Applied Excluded (Questions) Excluded (Expired) Exc…" at bounding box center [576, 193] width 121 height 23
click at [516, 182] on select "Choose an option... Pending Applied Excluded (Questions) Excluded (Expired) Exc…" at bounding box center [576, 193] width 121 height 23
click at [361, 248] on div "IT Project Manager" at bounding box center [384, 245] width 212 height 14
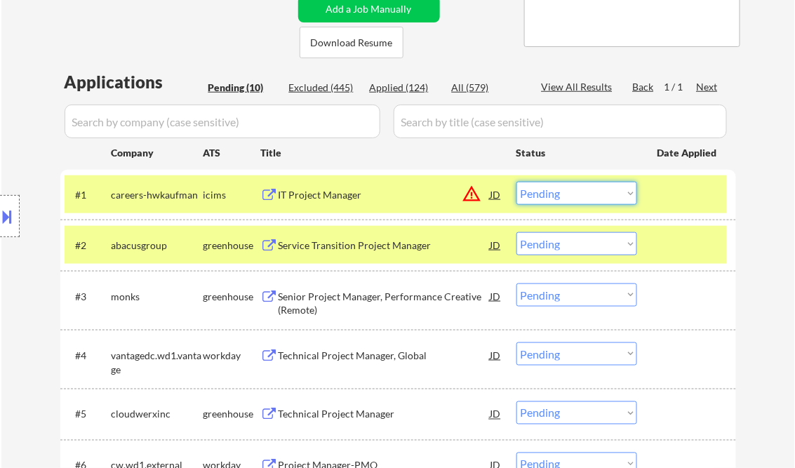
drag, startPoint x: 586, startPoint y: 193, endPoint x: 596, endPoint y: 205, distance: 15.4
click at [586, 193] on select "Choose an option... Pending Applied Excluded (Questions) Excluded (Expired) Exc…" at bounding box center [576, 193] width 121 height 23
click at [516, 182] on select "Choose an option... Pending Applied Excluded (Questions) Excluded (Expired) Exc…" at bounding box center [576, 193] width 121 height 23
click at [374, 247] on div "Service Transition Project Manager" at bounding box center [384, 245] width 212 height 14
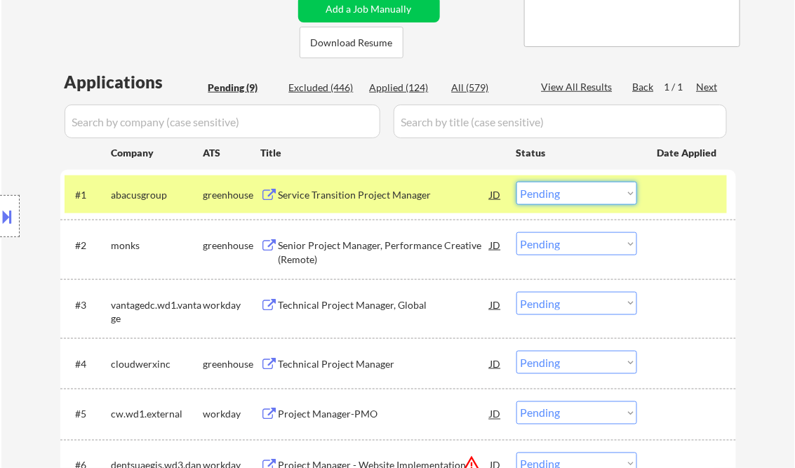
click at [561, 196] on select "Choose an option... Pending Applied Excluded (Questions) Excluded (Expired) Exc…" at bounding box center [576, 193] width 121 height 23
click at [516, 182] on select "Choose an option... Pending Applied Excluded (Questions) Excluded (Expired) Exc…" at bounding box center [576, 193] width 121 height 23
click at [363, 245] on div "Senior Project Manager, Performance Creative (Remote)" at bounding box center [384, 251] width 212 height 27
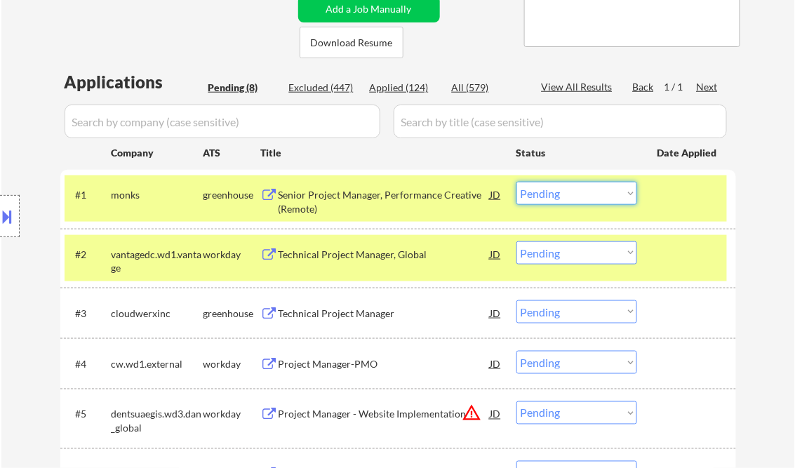
drag, startPoint x: 563, startPoint y: 194, endPoint x: 599, endPoint y: 204, distance: 37.3
click at [567, 194] on select "Choose an option... Pending Applied Excluded (Questions) Excluded (Expired) Exc…" at bounding box center [576, 193] width 121 height 23
click at [516, 182] on select "Choose an option... Pending Applied Excluded (Questions) Excluded (Expired) Exc…" at bounding box center [576, 193] width 121 height 23
click at [379, 257] on div "Technical Project Manager, Global" at bounding box center [384, 255] width 212 height 14
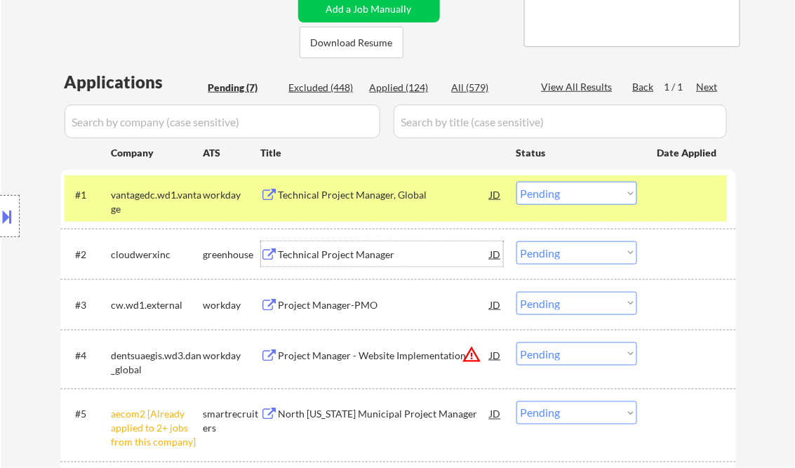
click at [8, 224] on button at bounding box center [7, 216] width 15 height 23
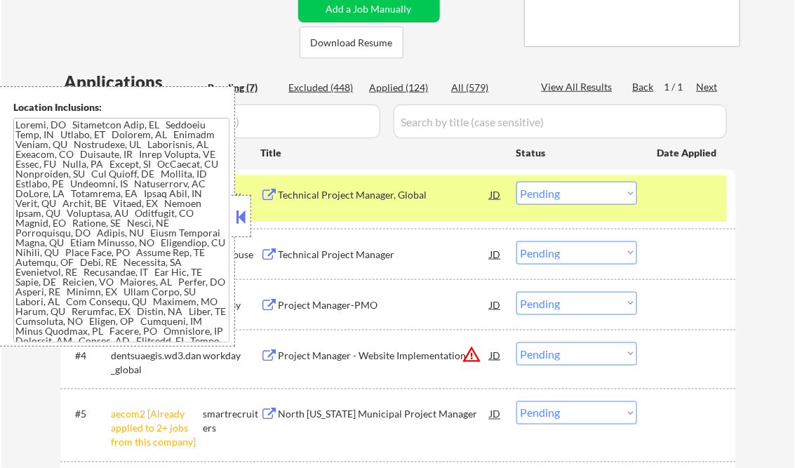
click at [242, 212] on button at bounding box center [241, 216] width 15 height 21
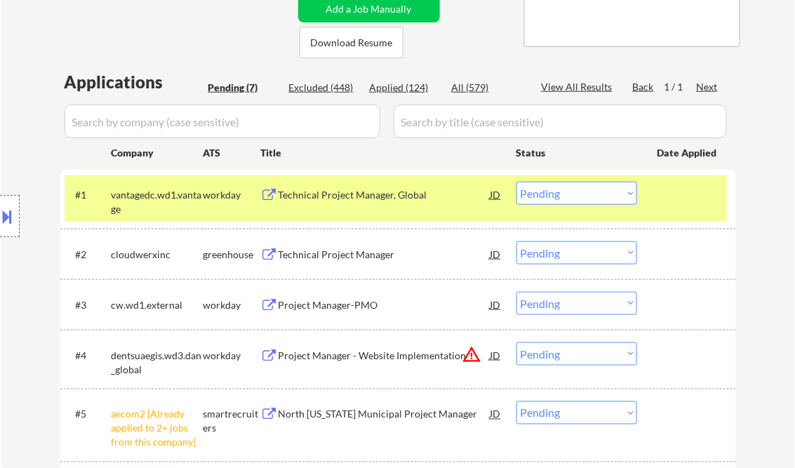
click at [359, 198] on div "Technical Project Manager, Global" at bounding box center [384, 195] width 212 height 14
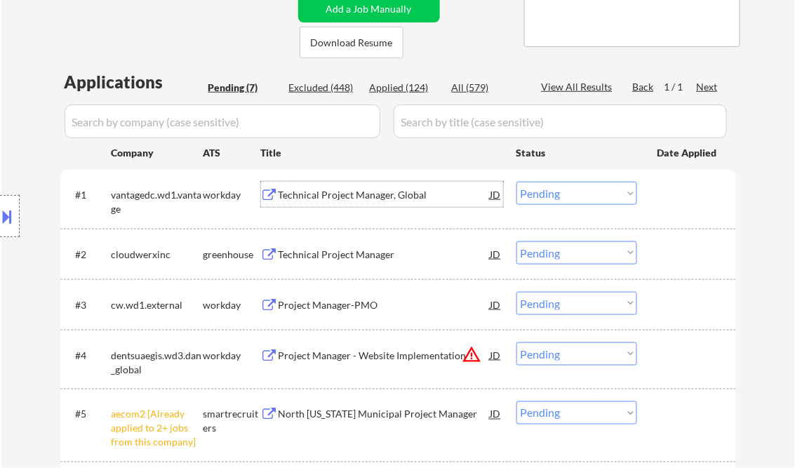
click at [7, 217] on button at bounding box center [7, 216] width 15 height 23
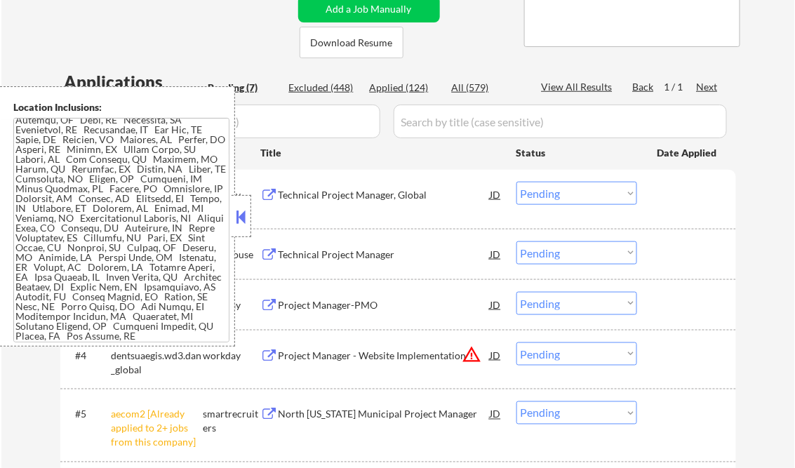
click at [242, 217] on button at bounding box center [241, 216] width 15 height 21
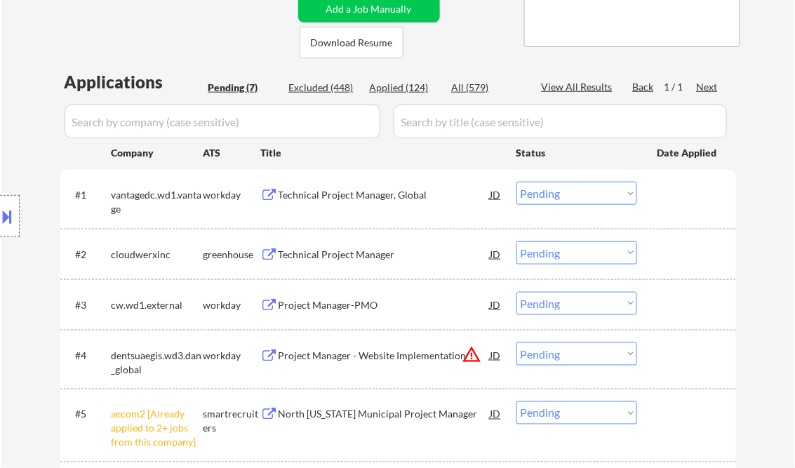
click at [557, 194] on select "Choose an option... Pending Applied Excluded (Questions) Excluded (Expired) Exc…" at bounding box center [576, 193] width 121 height 23
click at [516, 182] on select "Choose an option... Pending Applied Excluded (Questions) Excluded (Expired) Exc…" at bounding box center [576, 193] width 121 height 23
click at [343, 258] on div "Technical Project Manager" at bounding box center [384, 255] width 212 height 14
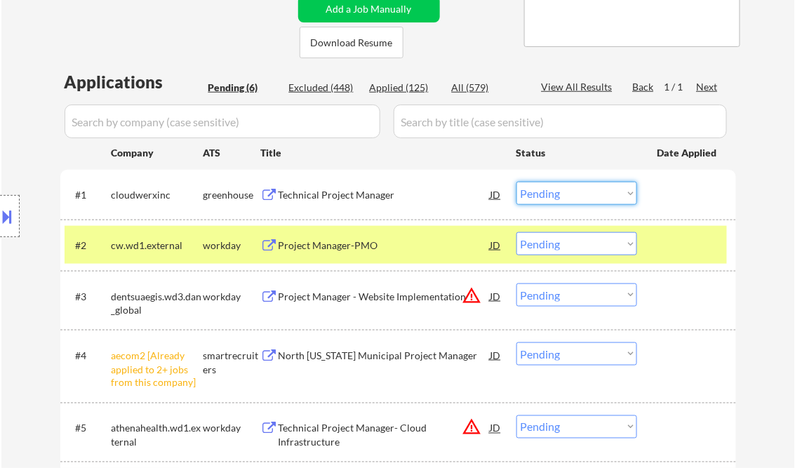
drag, startPoint x: 553, startPoint y: 195, endPoint x: 567, endPoint y: 206, distance: 18.0
click at [553, 195] on select "Choose an option... Pending Applied Excluded (Questions) Excluded (Expired) Exc…" at bounding box center [576, 193] width 121 height 23
click at [516, 182] on select "Choose an option... Pending Applied Excluded (Questions) Excluded (Expired) Exc…" at bounding box center [576, 193] width 121 height 23
click at [337, 247] on div "Project Manager-PMO" at bounding box center [384, 245] width 212 height 14
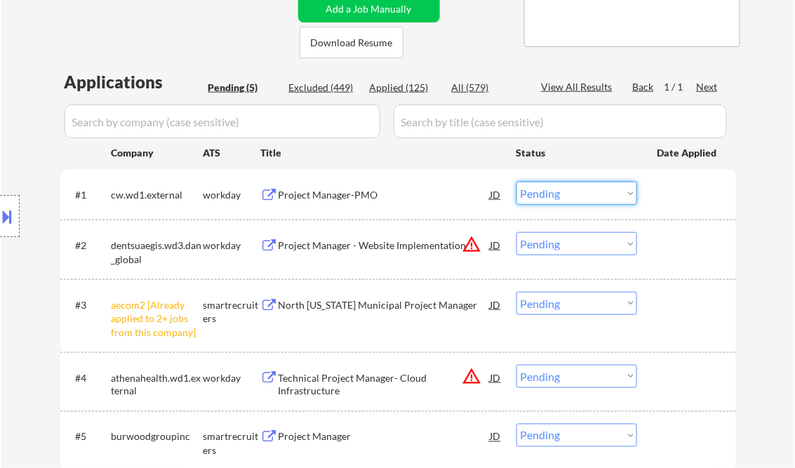
click at [579, 200] on select "Choose an option... Pending Applied Excluded (Questions) Excluded (Expired) Exc…" at bounding box center [576, 193] width 121 height 23
click at [516, 182] on select "Choose an option... Pending Applied Excluded (Questions) Excluded (Expired) Exc…" at bounding box center [576, 193] width 121 height 23
click at [377, 242] on div "Project Manager - Website Implementation" at bounding box center [384, 245] width 212 height 14
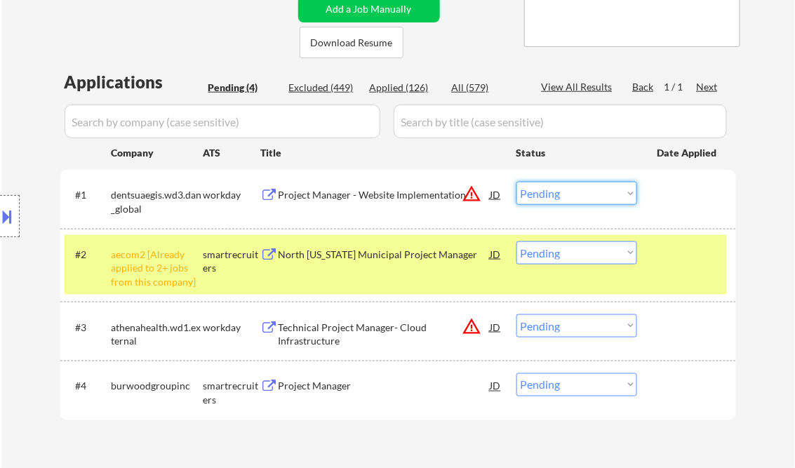
drag, startPoint x: 560, startPoint y: 189, endPoint x: 576, endPoint y: 206, distance: 22.8
click at [560, 189] on select "Choose an option... Pending Applied Excluded (Questions) Excluded (Expired) Exc…" at bounding box center [576, 193] width 121 height 23
click at [516, 182] on select "Choose an option... Pending Applied Excluded (Questions) Excluded (Expired) Exc…" at bounding box center [576, 193] width 121 height 23
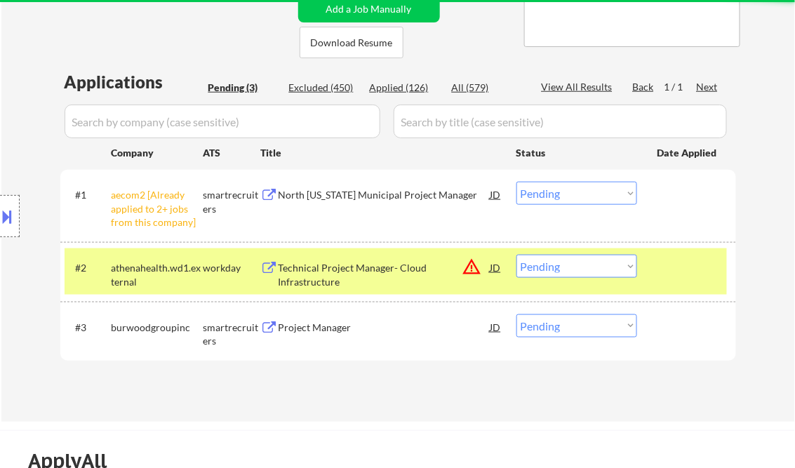
drag, startPoint x: 554, startPoint y: 194, endPoint x: 571, endPoint y: 205, distance: 19.8
click at [554, 194] on select "Choose an option... Pending Applied Excluded (Questions) Excluded (Expired) Exc…" at bounding box center [576, 193] width 121 height 23
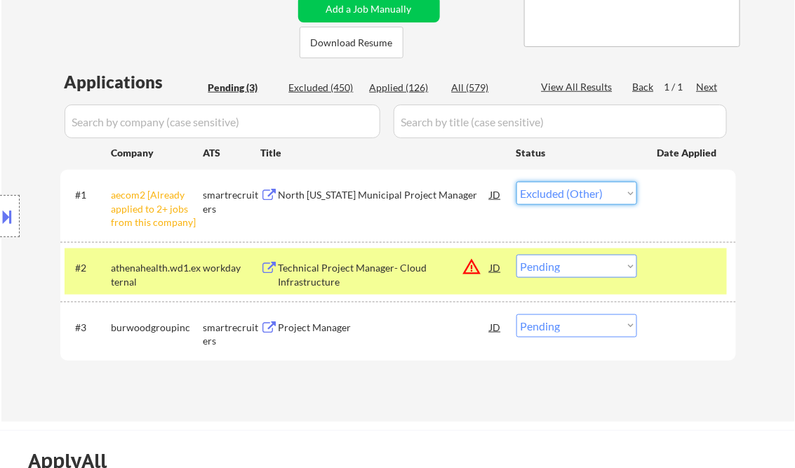
click at [516, 182] on select "Choose an option... Pending Applied Excluded (Questions) Excluded (Expired) Exc…" at bounding box center [576, 193] width 121 height 23
click at [353, 273] on div "Technical Project Manager- Cloud Infrastructure" at bounding box center [384, 274] width 212 height 27
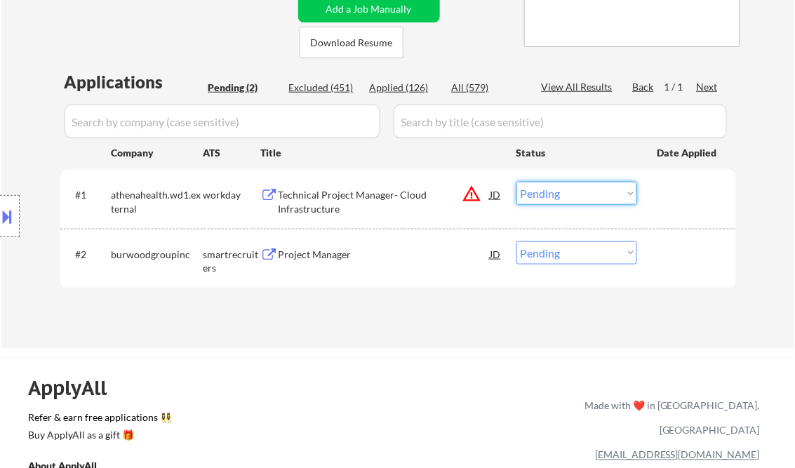
click at [525, 192] on select "Choose an option... Pending Applied Excluded (Questions) Excluded (Expired) Exc…" at bounding box center [576, 193] width 121 height 23
click at [516, 182] on select "Choose an option... Pending Applied Excluded (Questions) Excluded (Expired) Exc…" at bounding box center [576, 193] width 121 height 23
click at [326, 252] on div "Project Manager" at bounding box center [384, 255] width 212 height 14
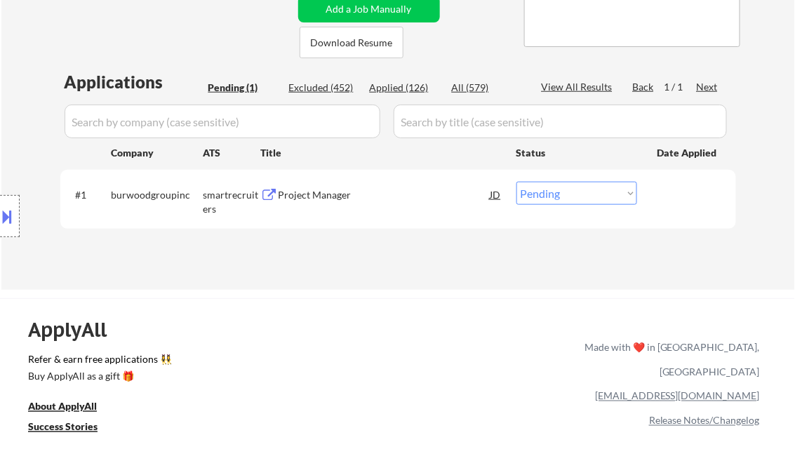
drag, startPoint x: 586, startPoint y: 189, endPoint x: 590, endPoint y: 206, distance: 17.5
click at [586, 189] on select "Choose an option... Pending Applied Excluded (Questions) Excluded (Expired) Exc…" at bounding box center [576, 193] width 121 height 23
select select ""excluded__expired_""
click at [516, 182] on select "Choose an option... Pending Applied Excluded (Questions) Excluded (Expired) Exc…" at bounding box center [576, 193] width 121 height 23
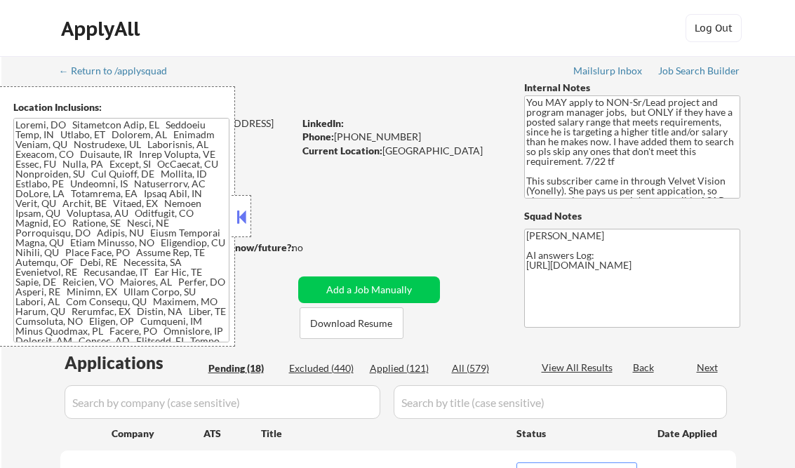
select select ""pending""
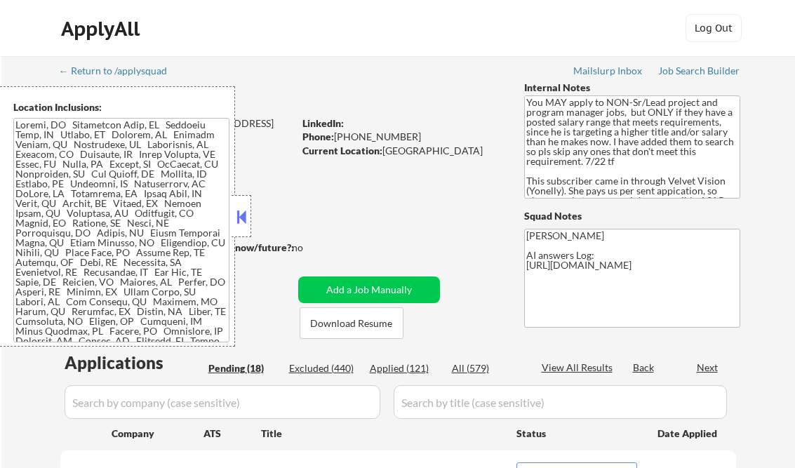
select select ""pending""
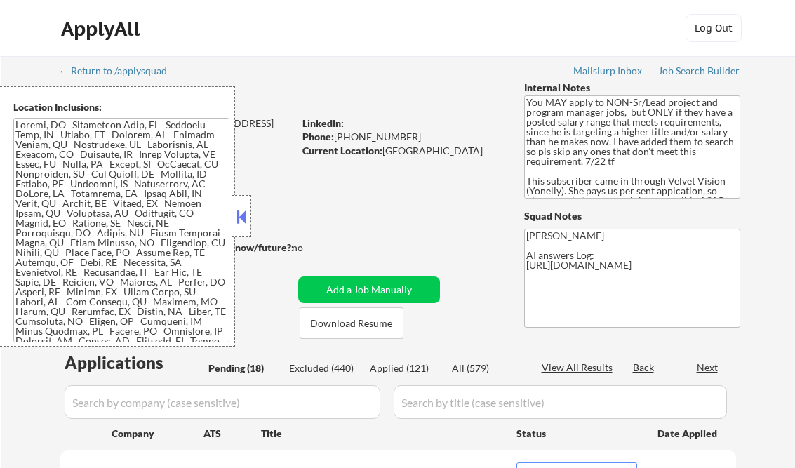
select select ""pending""
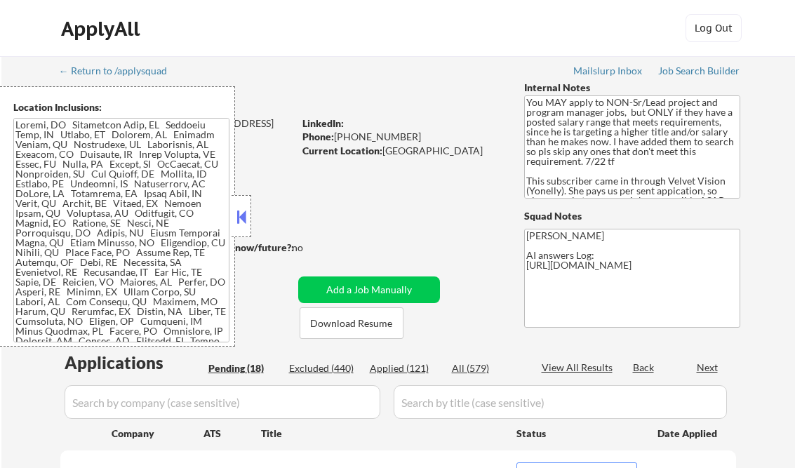
select select ""pending""
click at [249, 220] on div at bounding box center [241, 216] width 20 height 42
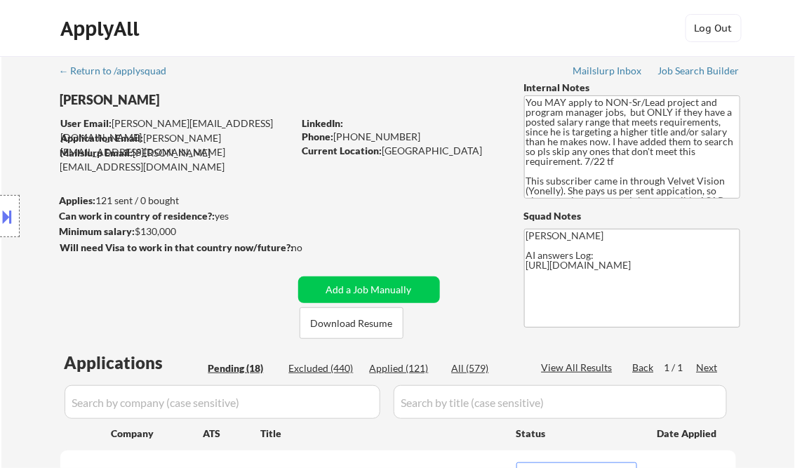
drag, startPoint x: 387, startPoint y: 367, endPoint x: 401, endPoint y: 367, distance: 14.0
click at [388, 366] on div "Applied (121)" at bounding box center [405, 368] width 70 height 14
drag, startPoint x: 548, startPoint y: 365, endPoint x: 567, endPoint y: 372, distance: 20.2
click at [548, 365] on div "View All Results" at bounding box center [578, 367] width 75 height 14
select select ""applied""
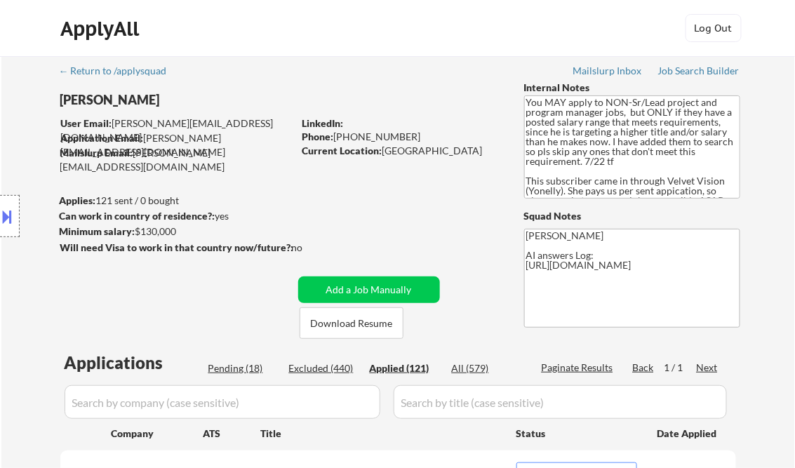
select select ""applied""
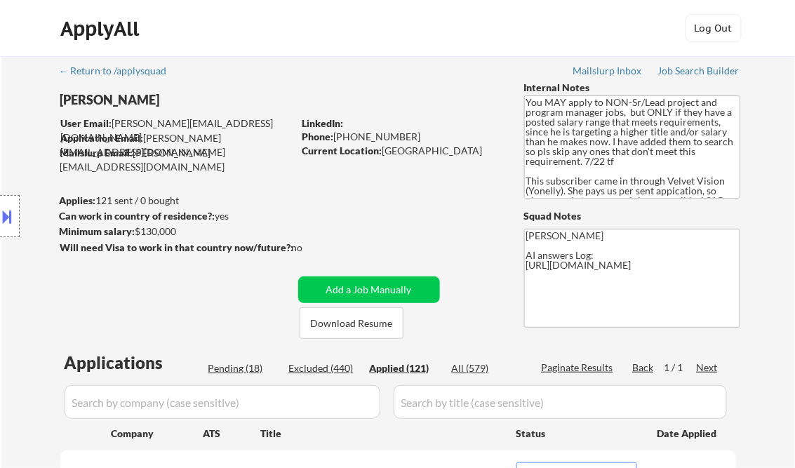
select select ""applied""
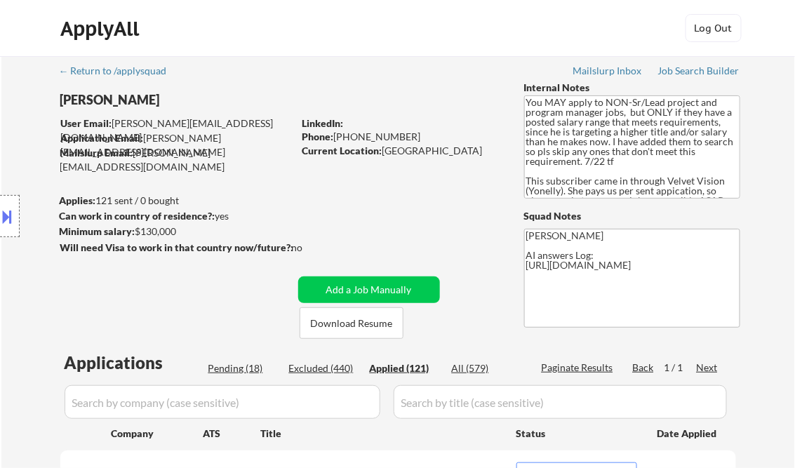
select select ""applied""
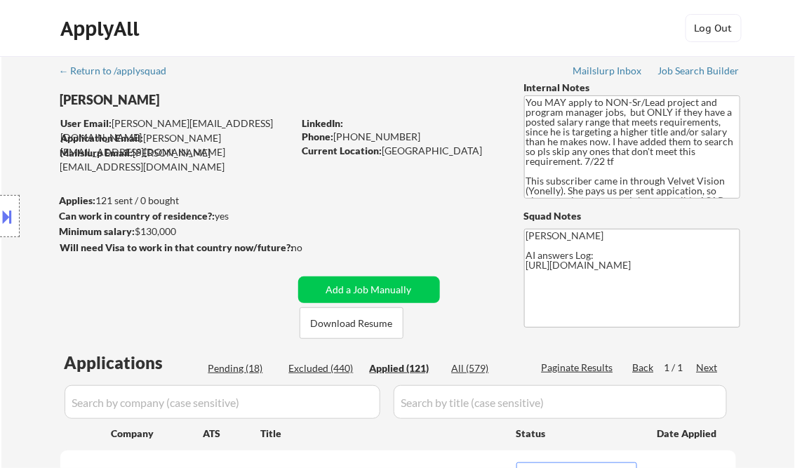
select select ""applied""
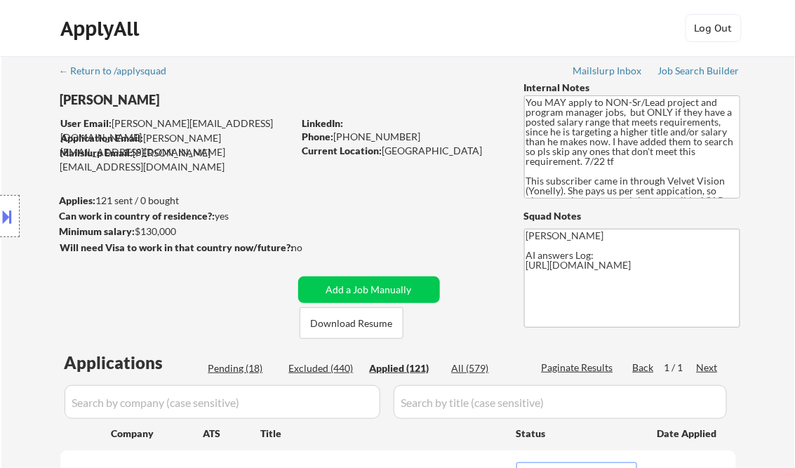
select select ""applied""
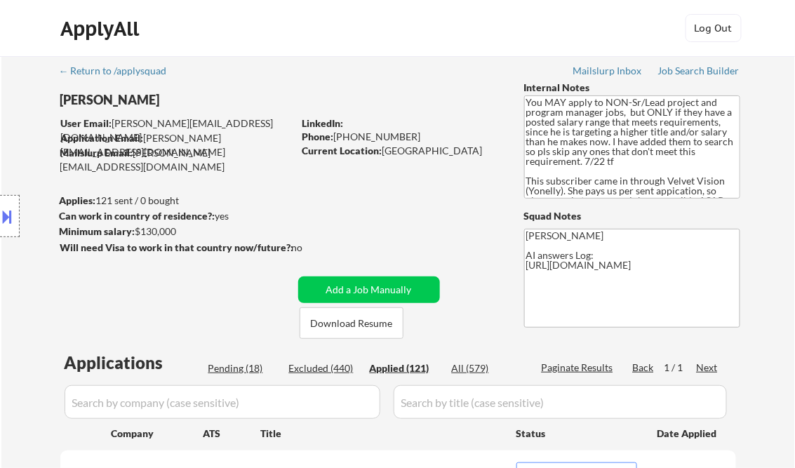
select select ""applied""
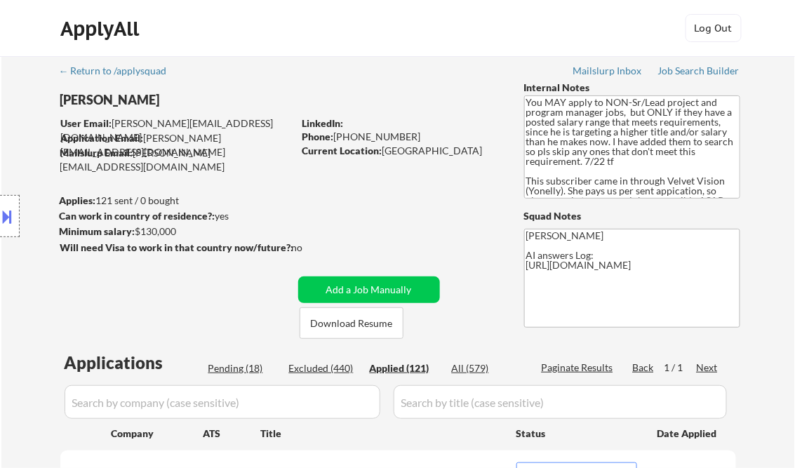
select select ""applied""
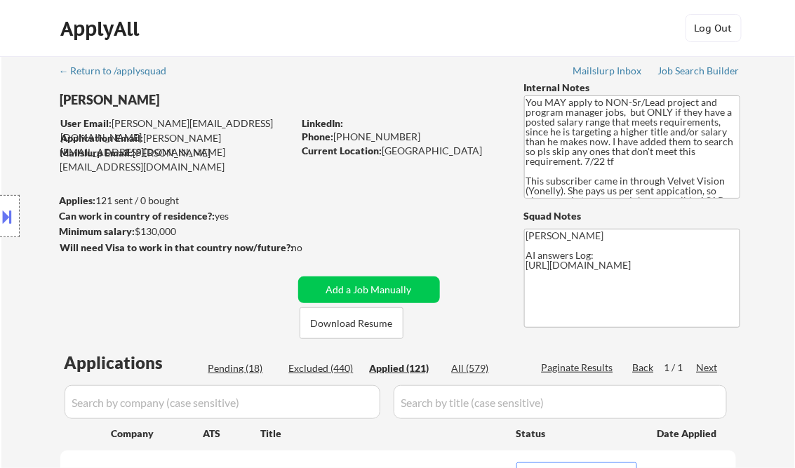
select select ""applied""
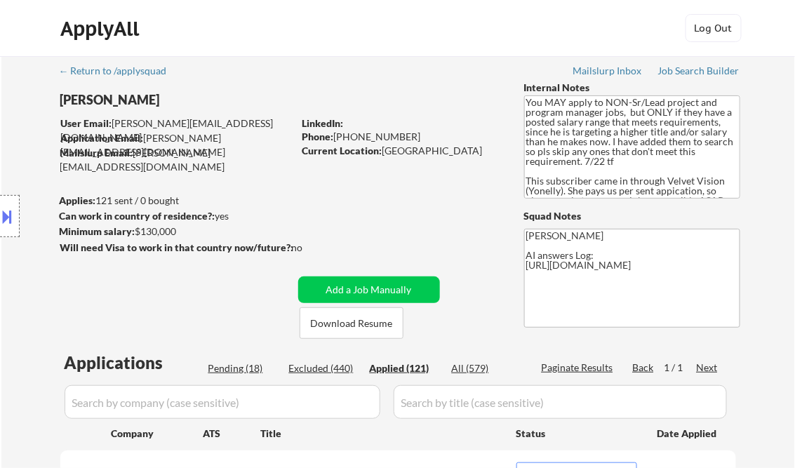
select select ""applied""
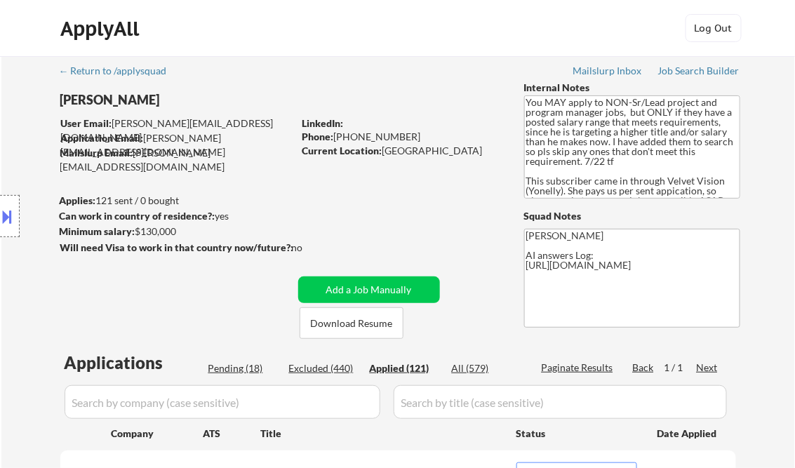
select select ""applied""
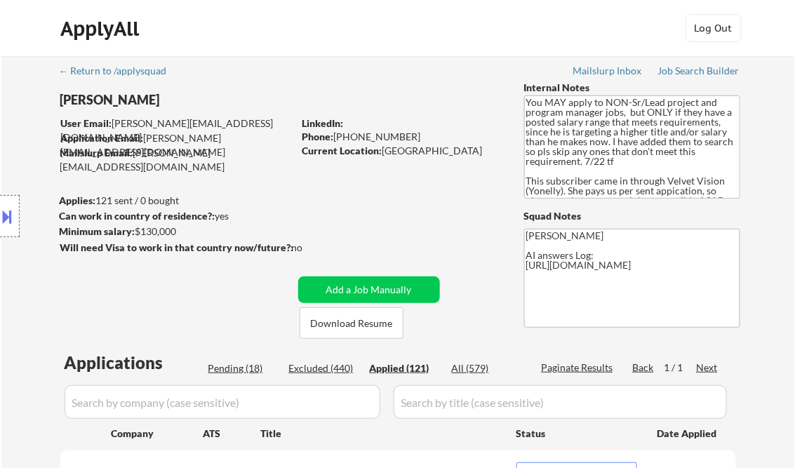
select select ""applied""
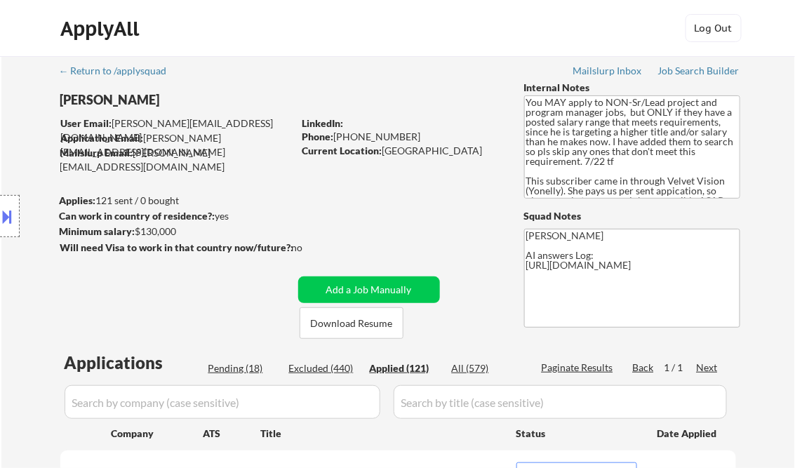
select select ""applied""
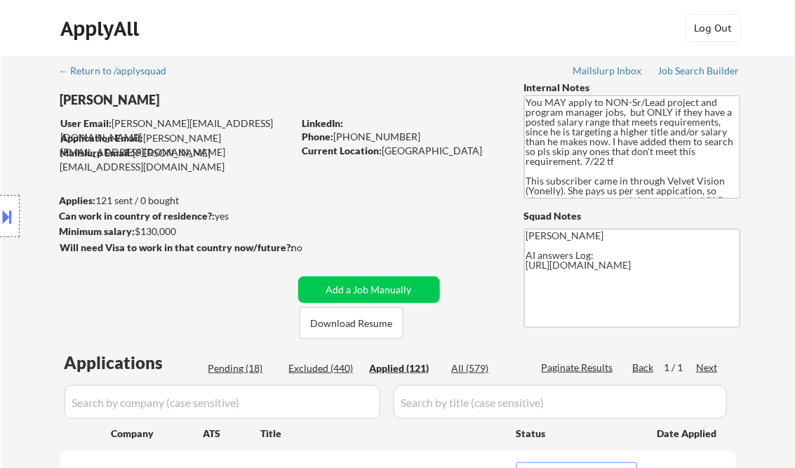
select select ""applied""
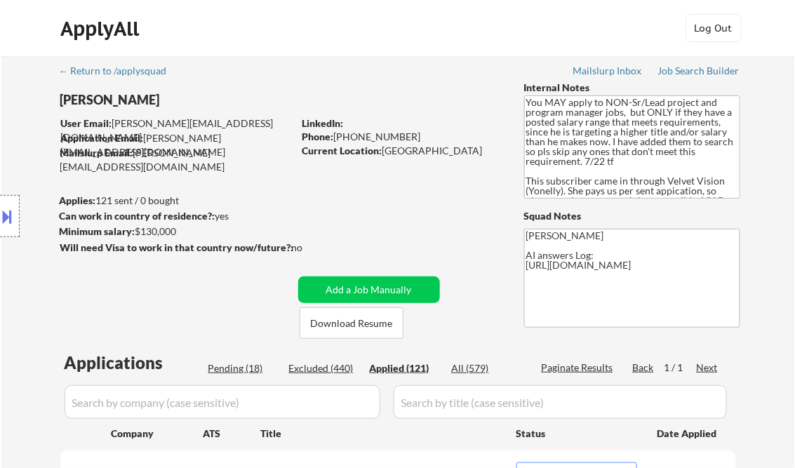
select select ""applied""
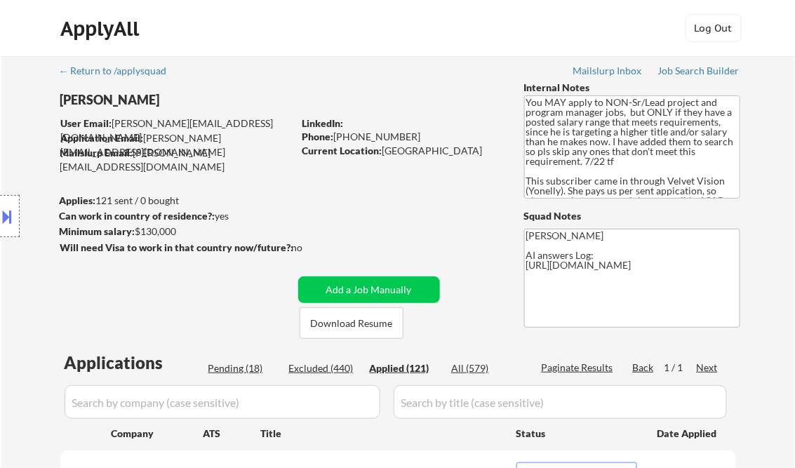
select select ""applied""
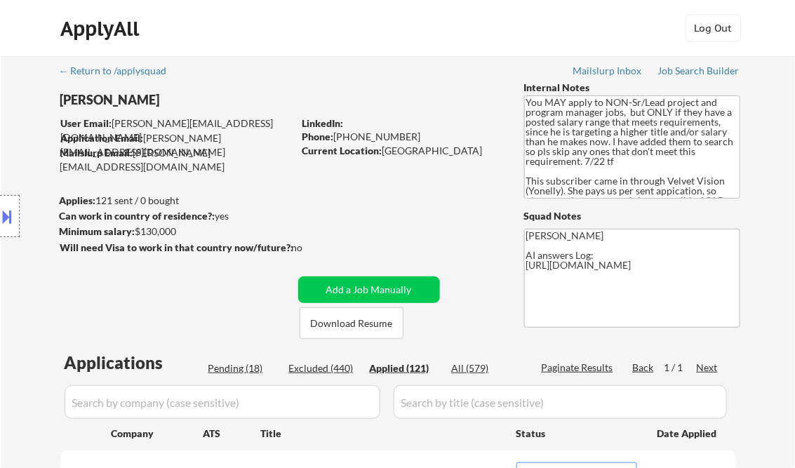
select select ""applied""
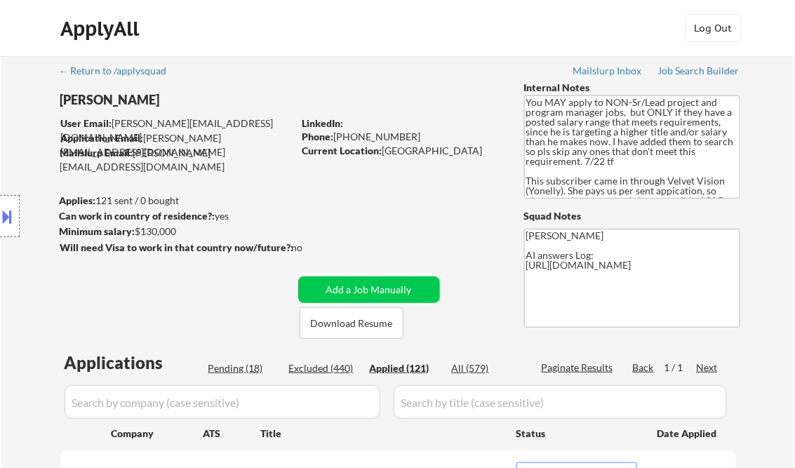
select select ""applied""
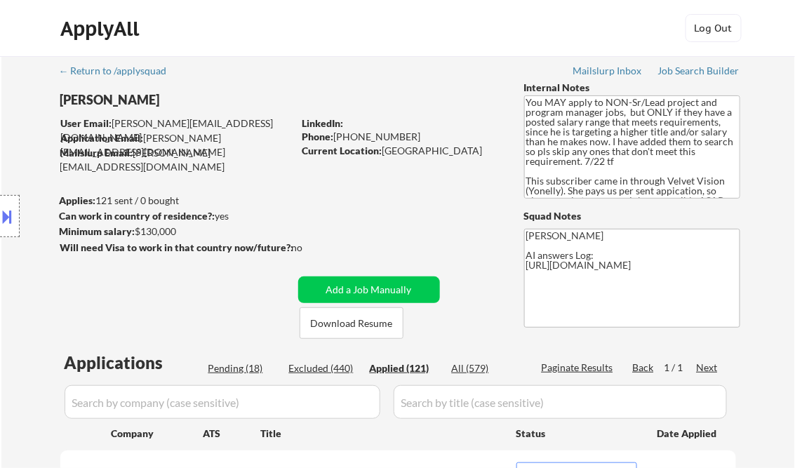
select select ""applied""
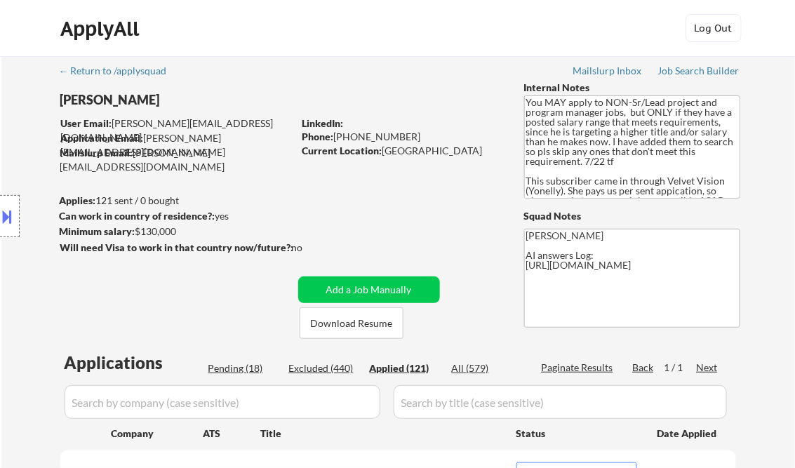
select select ""applied""
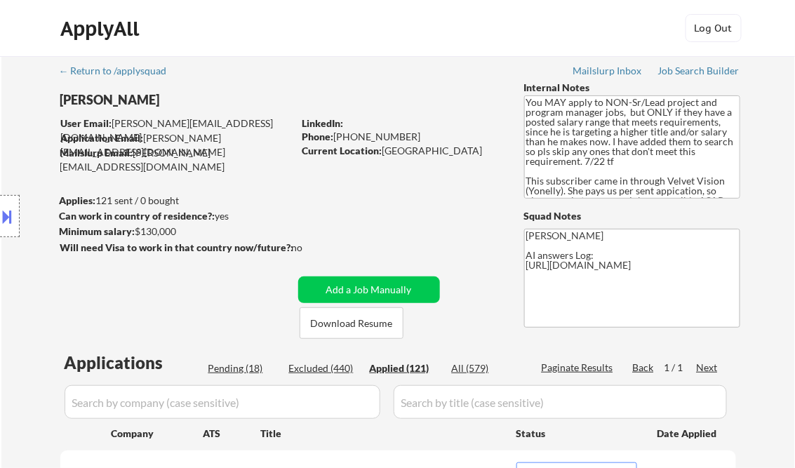
select select ""applied""
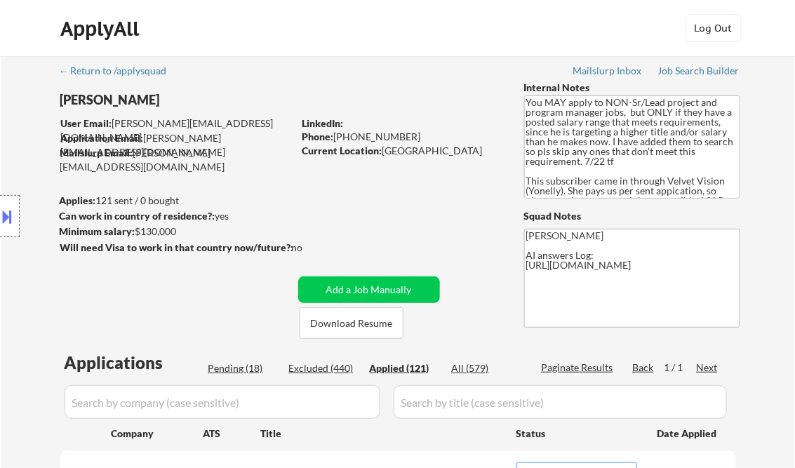
select select ""applied""
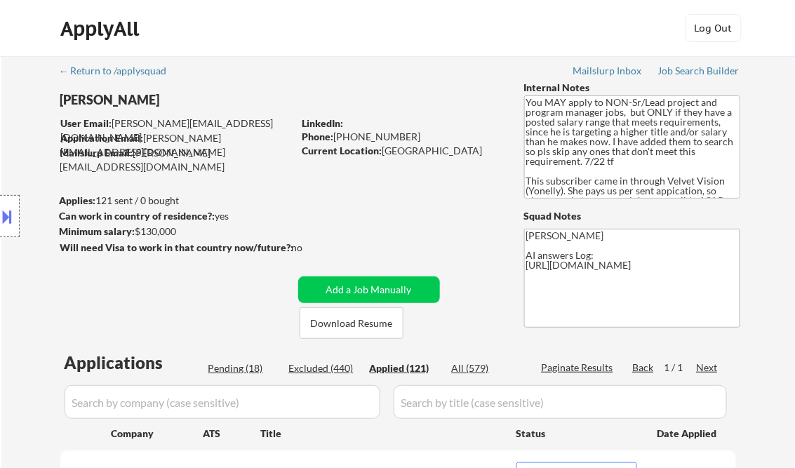
select select ""applied""
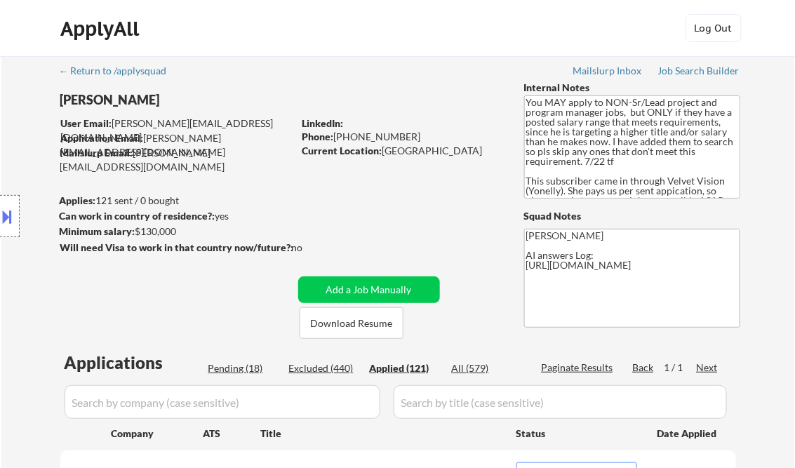
select select ""applied""
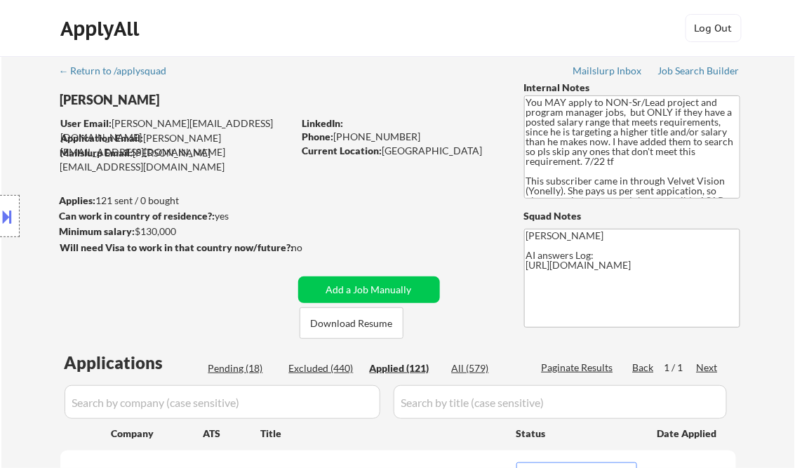
select select ""applied""
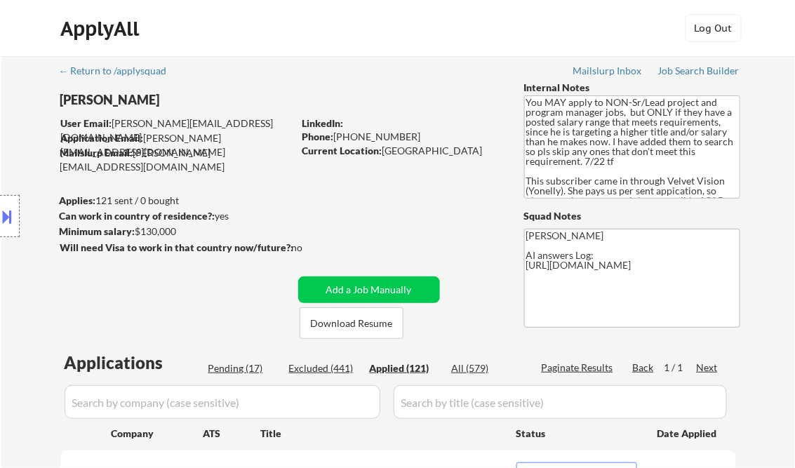
select select ""applied""
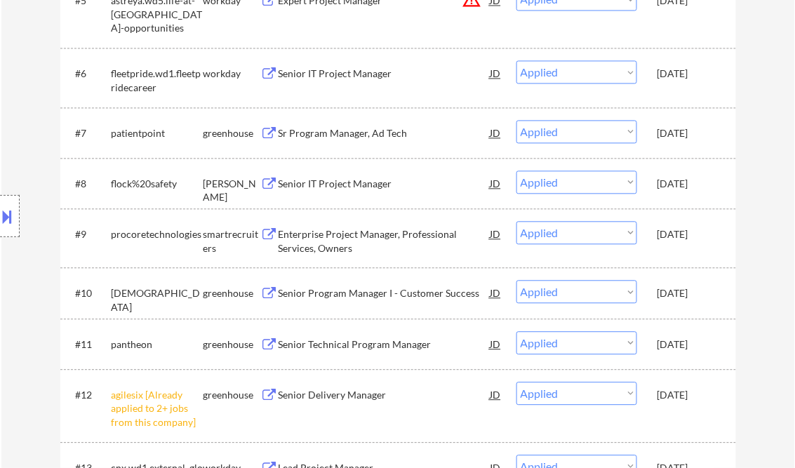
select select ""applied""
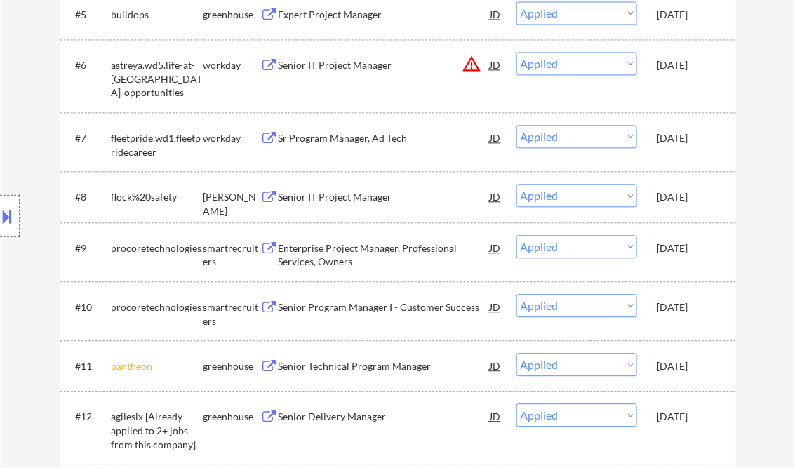
select select ""applied""
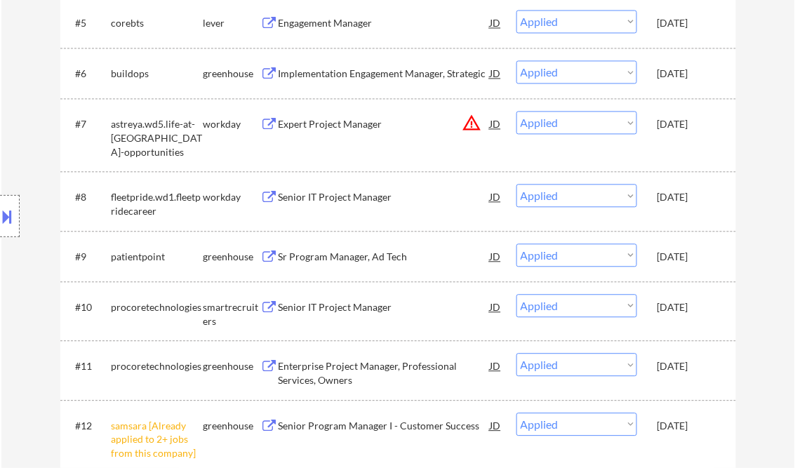
select select ""applied""
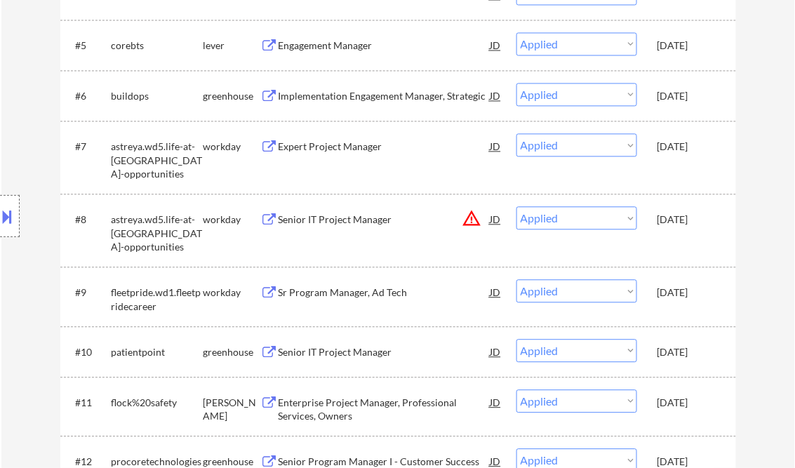
scroll to position [4306, 0]
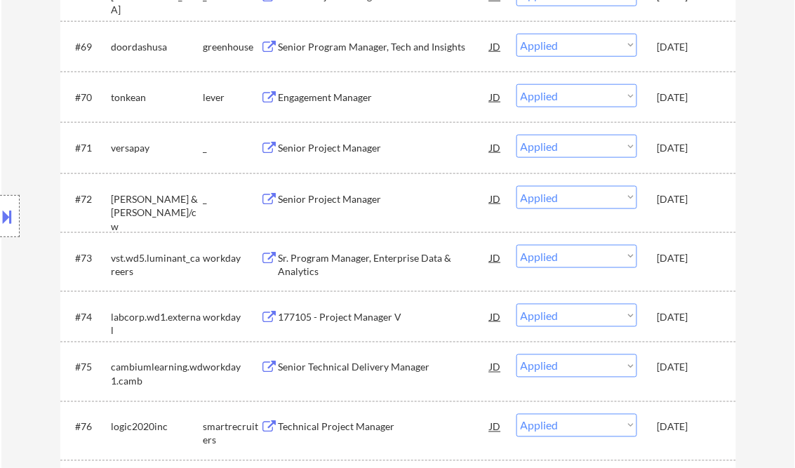
select select ""applied""
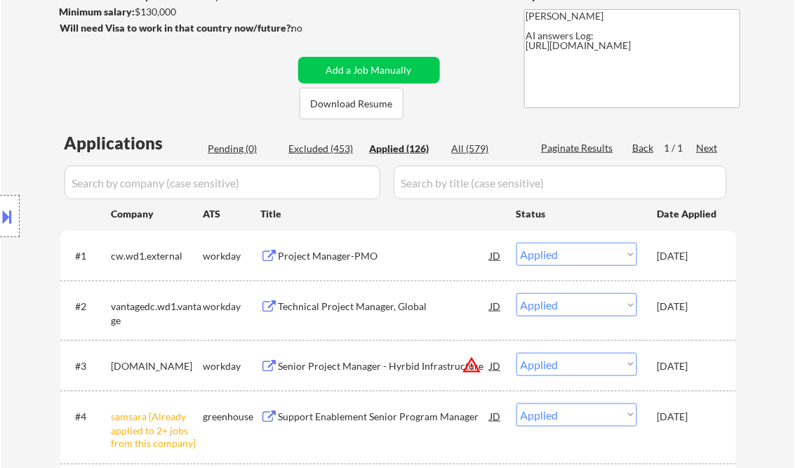
scroll to position [56, 0]
